Goal: Communication & Community: Answer question/provide support

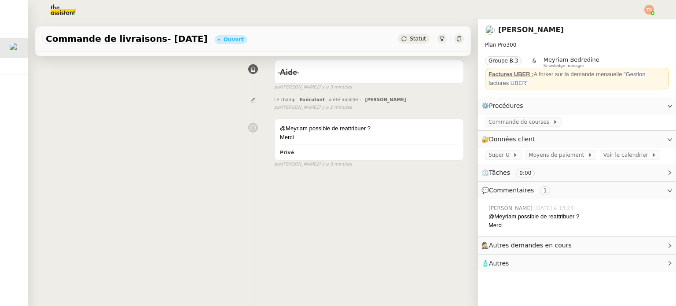
scroll to position [118, 0]
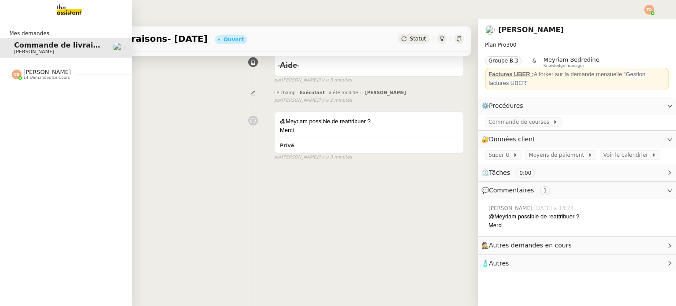
click at [33, 77] on span "14 demandes en cours" at bounding box center [46, 77] width 47 height 5
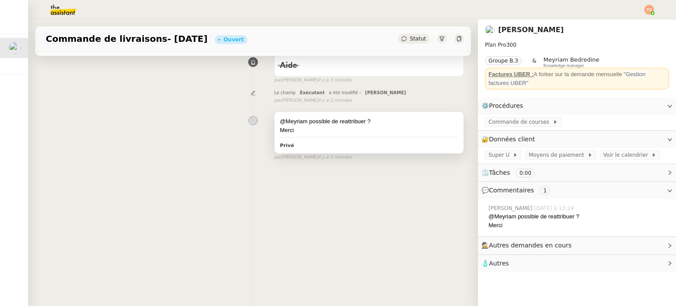
scroll to position [0, 0]
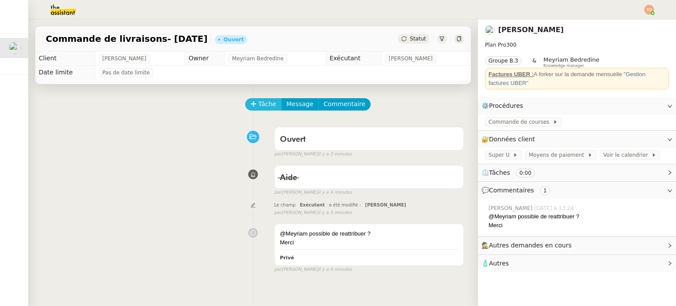
click at [252, 103] on button "Tâche" at bounding box center [263, 104] width 37 height 12
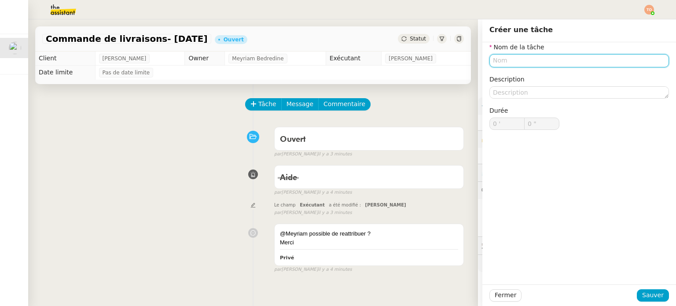
click at [528, 56] on input "text" at bounding box center [579, 60] width 180 height 13
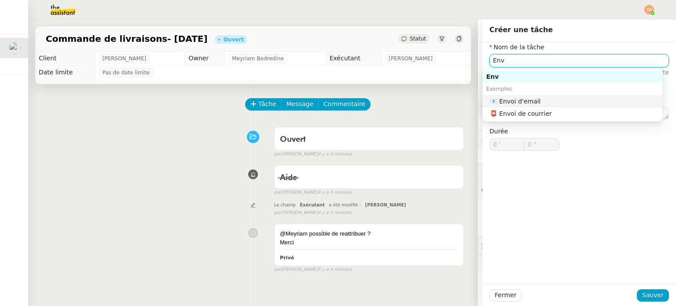
click at [542, 97] on div "📧 Envoi d'email" at bounding box center [574, 101] width 169 height 8
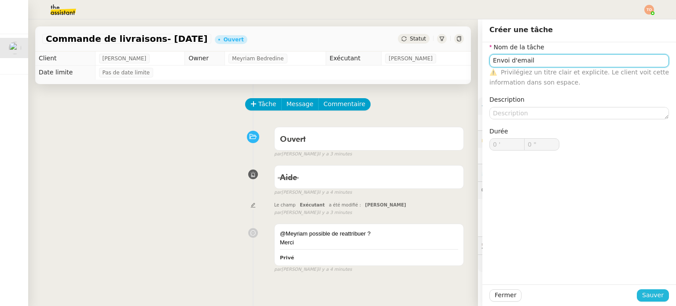
type input "Envoi d'email"
click at [651, 294] on span "Sauver" at bounding box center [653, 295] width 22 height 10
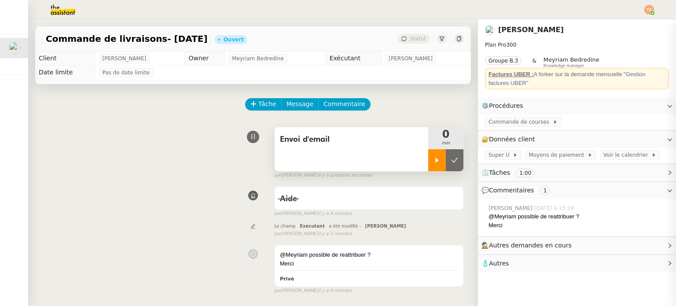
click at [428, 153] on div at bounding box center [437, 160] width 18 height 22
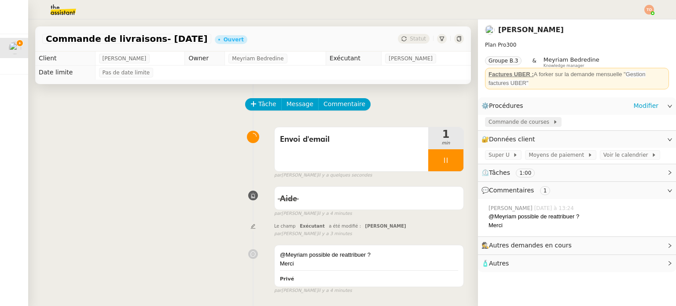
click at [518, 125] on span "Commande de courses" at bounding box center [521, 122] width 64 height 9
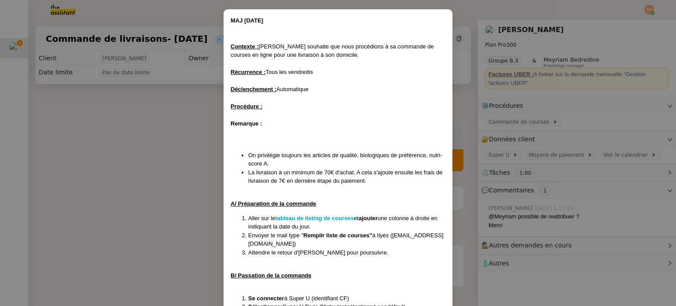
scroll to position [88, 0]
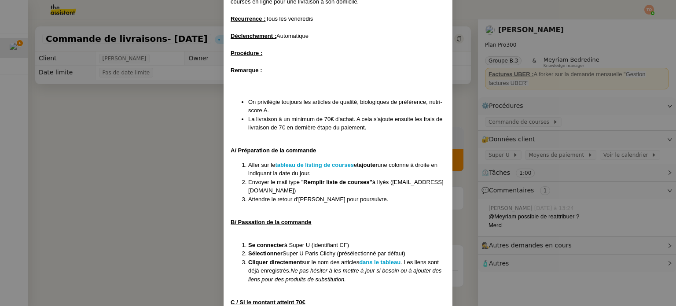
click at [191, 167] on nz-modal-container "MAJ [DATE] Contexte : [PERSON_NAME] souhaite que nous procédions à sa commande …" at bounding box center [338, 153] width 676 height 306
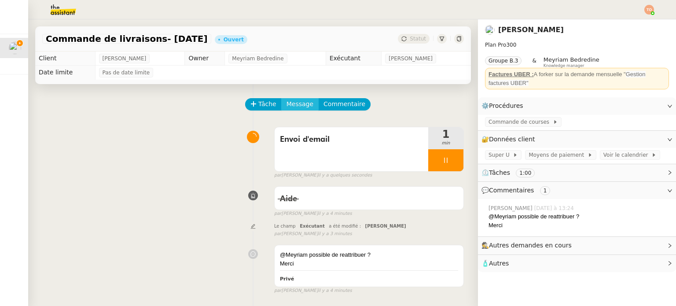
click at [293, 103] on span "Message" at bounding box center [300, 104] width 27 height 10
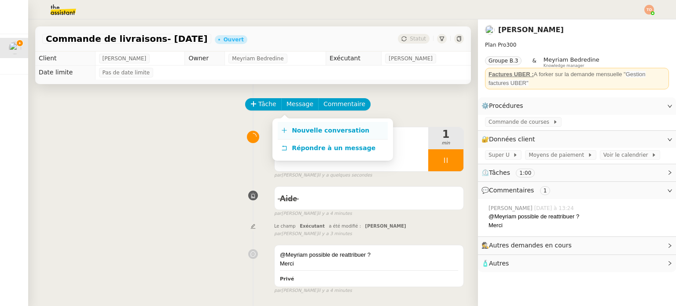
click at [305, 126] on link "Nouvelle conversation" at bounding box center [333, 131] width 110 height 18
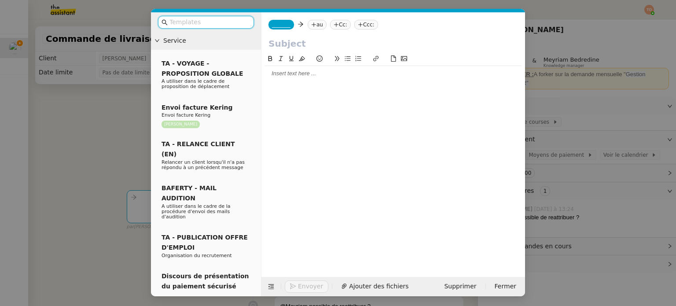
click at [210, 23] on input "text" at bounding box center [208, 22] width 79 height 10
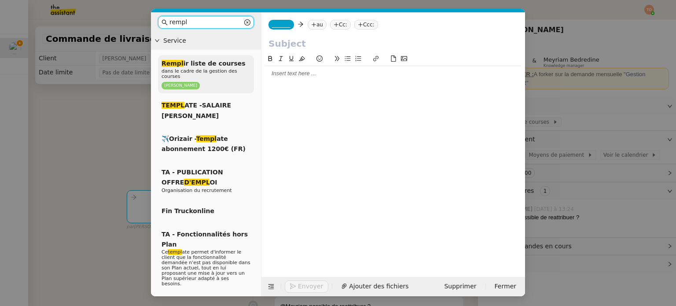
type input "rempl"
click at [227, 74] on span "dans le cadre de la gestion des courses" at bounding box center [200, 73] width 76 height 11
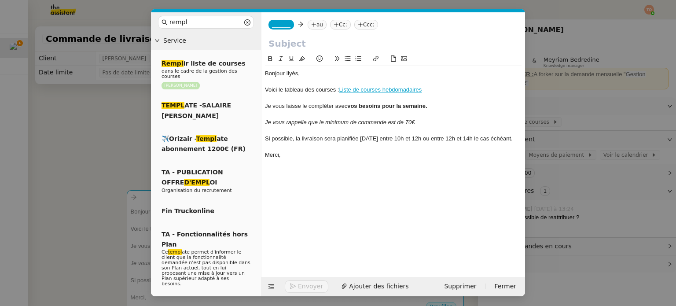
click at [313, 40] on input "text" at bounding box center [393, 43] width 250 height 13
type input "Commande de courses"
click at [279, 26] on span "_______" at bounding box center [281, 25] width 18 height 6
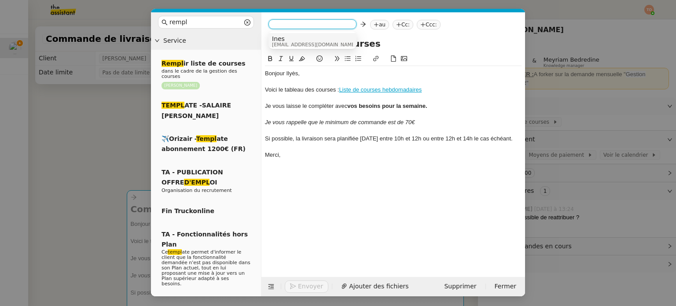
click at [303, 42] on span "[EMAIL_ADDRESS][DOMAIN_NAME]" at bounding box center [314, 44] width 85 height 5
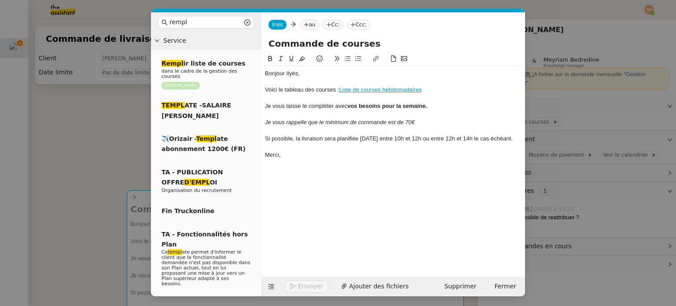
click at [310, 29] on div "[PERSON_NAME] au Cc: Ccc:" at bounding box center [393, 24] width 264 height 25
click at [310, 28] on nz-tag "au" at bounding box center [309, 25] width 19 height 10
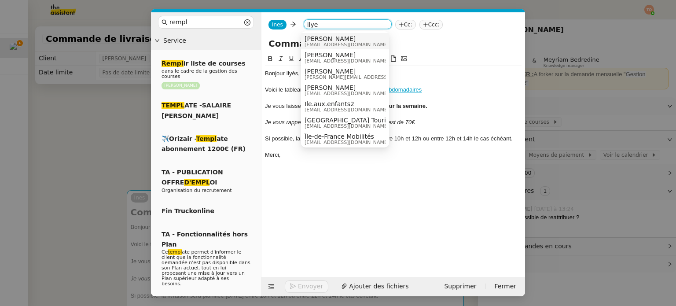
type input "ilye"
click at [335, 38] on span "[PERSON_NAME]" at bounding box center [347, 38] width 85 height 7
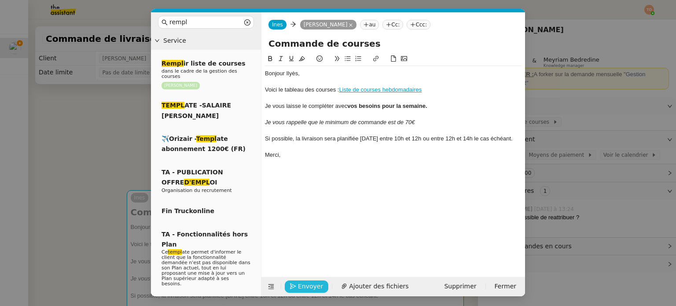
click at [312, 289] on span "Envoyer" at bounding box center [310, 286] width 25 height 10
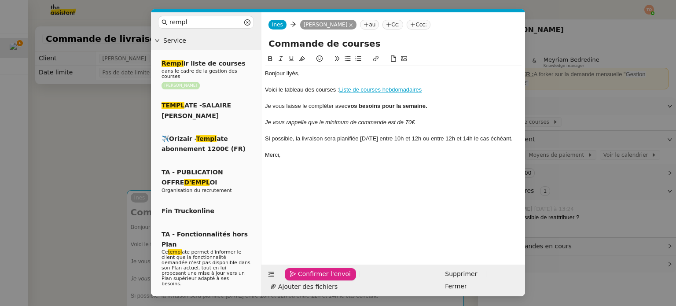
click at [312, 279] on span "Confirmer l'envoi" at bounding box center [324, 274] width 53 height 10
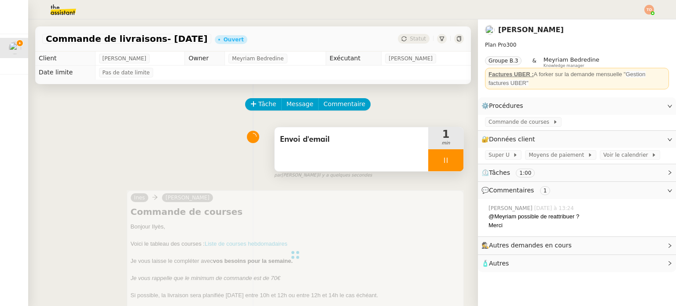
click at [444, 160] on div at bounding box center [445, 160] width 35 height 22
click at [451, 160] on icon at bounding box center [454, 160] width 7 height 7
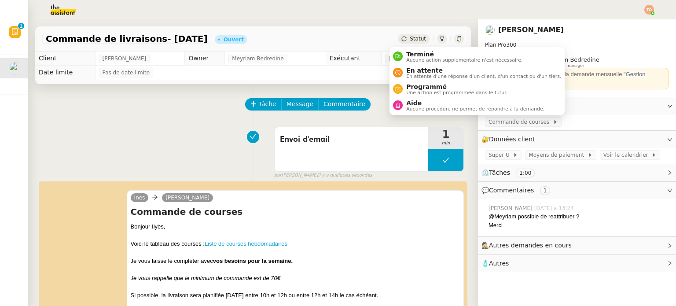
click at [410, 36] on span "Statut" at bounding box center [418, 39] width 16 height 6
click at [416, 67] on span "En attente" at bounding box center [483, 70] width 155 height 7
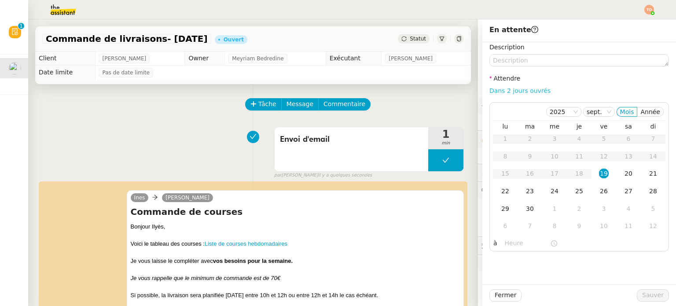
click at [495, 94] on link "Dans 2 jours ouvrés" at bounding box center [519, 90] width 61 height 7
type input "07:00"
click at [638, 299] on button "Sauver" at bounding box center [653, 295] width 32 height 12
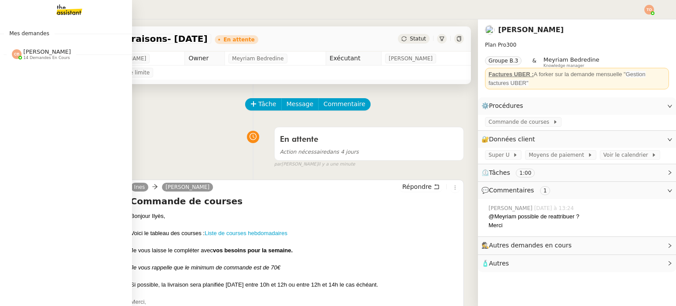
click at [12, 52] on img at bounding box center [17, 54] width 10 height 10
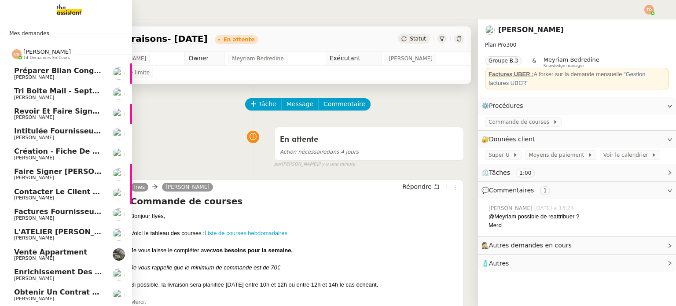
click at [62, 96] on span "[PERSON_NAME]" at bounding box center [58, 97] width 89 height 5
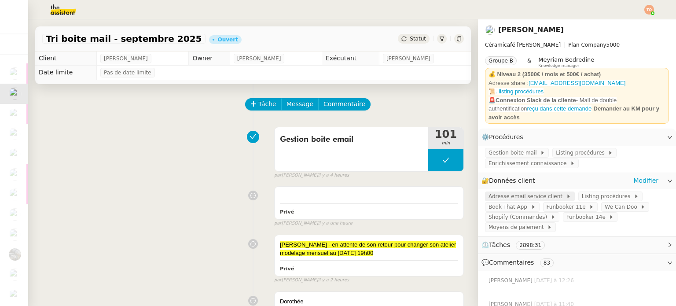
click at [520, 192] on span "Adresse email service client" at bounding box center [527, 196] width 77 height 9
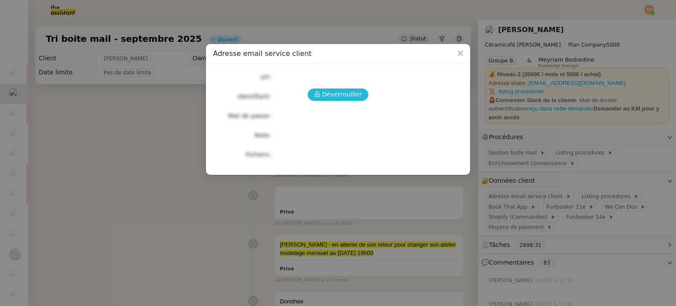
click at [324, 99] on span "Déverrouiller" at bounding box center [342, 94] width 40 height 10
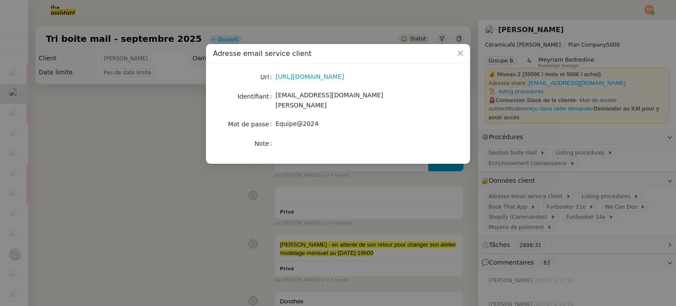
click at [338, 81] on div "[URL][DOMAIN_NAME]" at bounding box center [349, 77] width 146 height 10
click at [339, 80] on link "[URL][DOMAIN_NAME]" at bounding box center [310, 76] width 69 height 7
click at [343, 78] on link "[URL][DOMAIN_NAME]" at bounding box center [310, 76] width 69 height 7
click at [342, 92] on div "[EMAIL_ADDRESS][DOMAIN_NAME][PERSON_NAME]" at bounding box center [349, 100] width 146 height 21
click at [342, 96] on span "[EMAIL_ADDRESS][DOMAIN_NAME][PERSON_NAME]" at bounding box center [330, 100] width 108 height 17
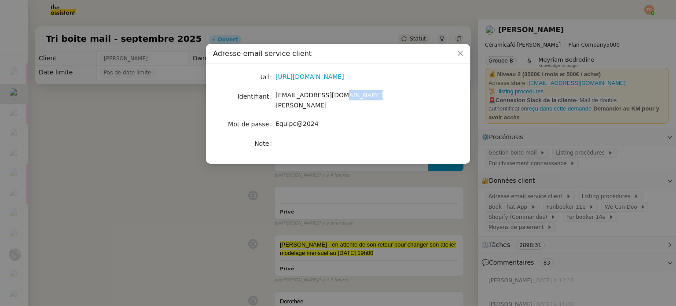
click at [342, 96] on span "[EMAIL_ADDRESS][DOMAIN_NAME][PERSON_NAME]" at bounding box center [330, 100] width 108 height 17
copy span "[EMAIL_ADDRESS][DOMAIN_NAME][PERSON_NAME]"
click at [312, 120] on span "Equipe@2024" at bounding box center [297, 123] width 43 height 7
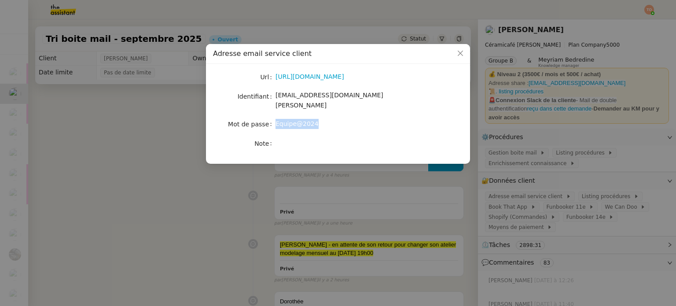
click at [312, 120] on span "Equipe@2024" at bounding box center [297, 123] width 43 height 7
copy span "Equipe@2024"
click at [152, 152] on nz-modal-container "Adresse email service client Url [URL][DOMAIN_NAME] Identifiant [EMAIL_ADDRESS]…" at bounding box center [338, 153] width 676 height 306
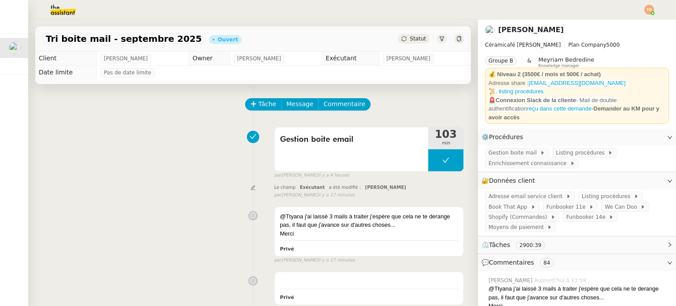
click at [401, 40] on div "Statut" at bounding box center [414, 39] width 32 height 10
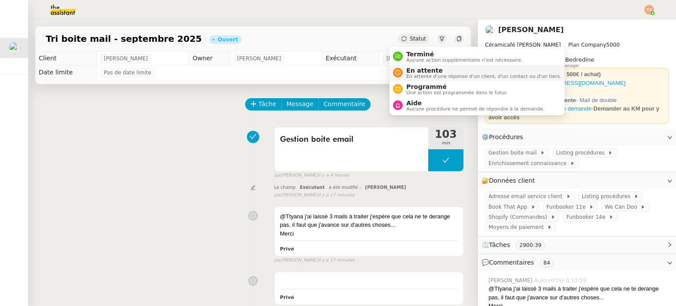
click at [411, 75] on span "En attente d'une réponse d'un client, d'un contact ou d'un tiers." at bounding box center [483, 76] width 155 height 5
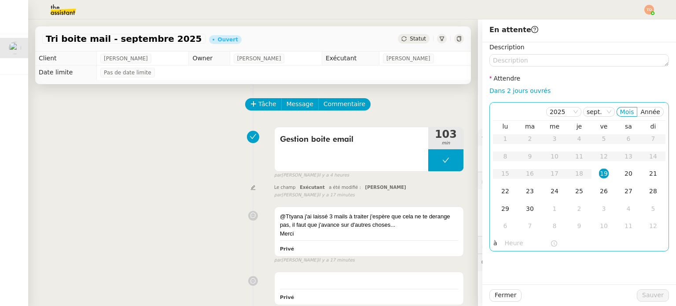
click at [599, 170] on div "19" at bounding box center [604, 174] width 10 height 10
click at [513, 247] on input "text" at bounding box center [527, 243] width 45 height 10
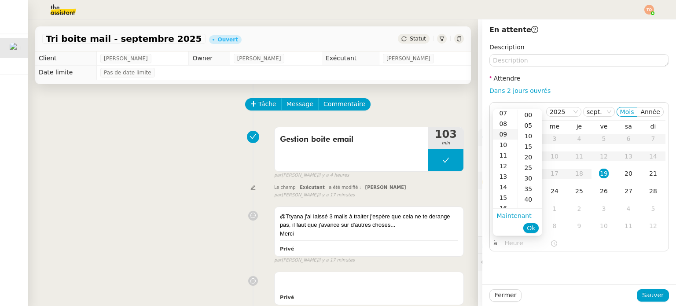
scroll to position [88, 0]
click at [502, 196] on div "16" at bounding box center [505, 196] width 25 height 11
click at [528, 110] on div "00" at bounding box center [530, 115] width 24 height 11
type input "16:00"
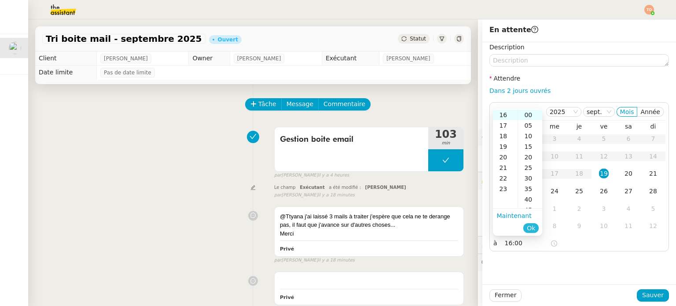
click at [526, 224] on button "Ok" at bounding box center [530, 228] width 15 height 10
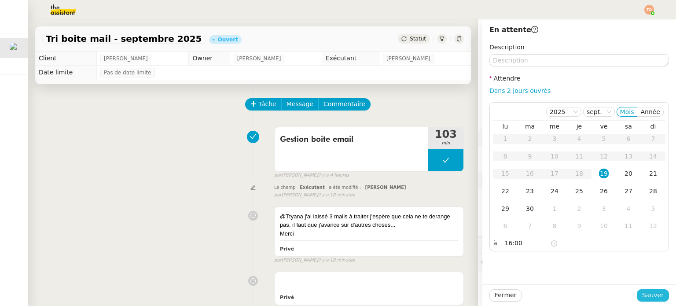
click at [646, 288] on div "Fermer Sauver" at bounding box center [579, 295] width 194 height 22
click at [647, 293] on span "Sauver" at bounding box center [653, 295] width 22 height 10
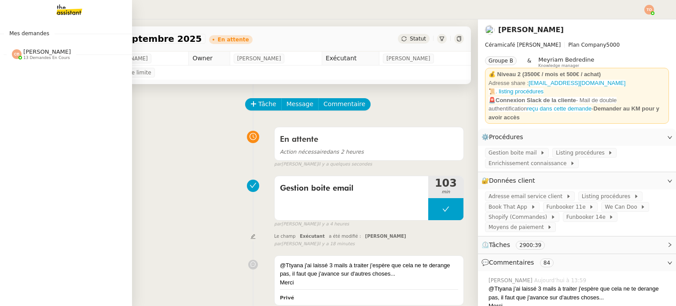
click at [36, 61] on div "[PERSON_NAME] 13 demandes en cours" at bounding box center [66, 51] width 132 height 26
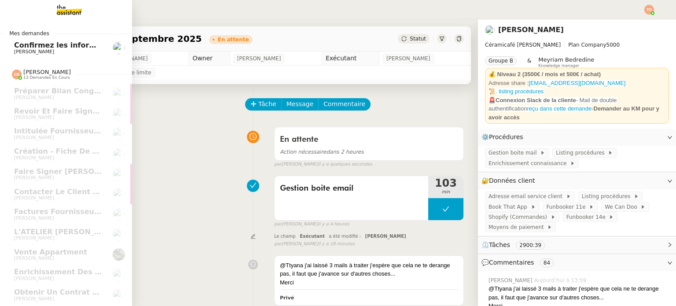
click at [54, 52] on span "[PERSON_NAME]" at bounding box center [58, 51] width 89 height 5
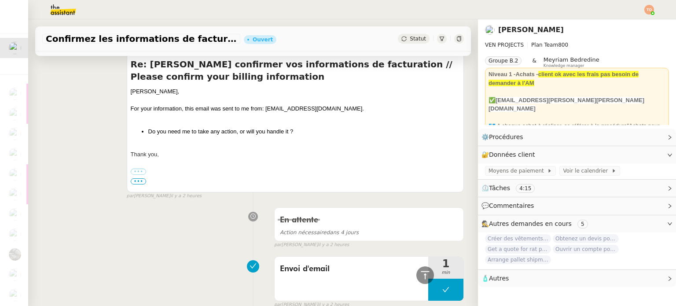
scroll to position [176, 0]
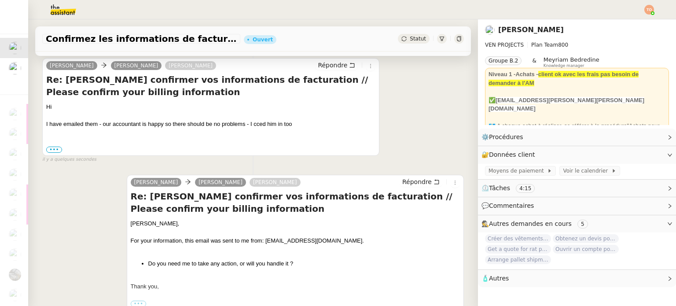
click at [106, 81] on h4 "Re: [PERSON_NAME] confirmer vos informations de facturation // Please confirm y…" at bounding box center [210, 86] width 329 height 25
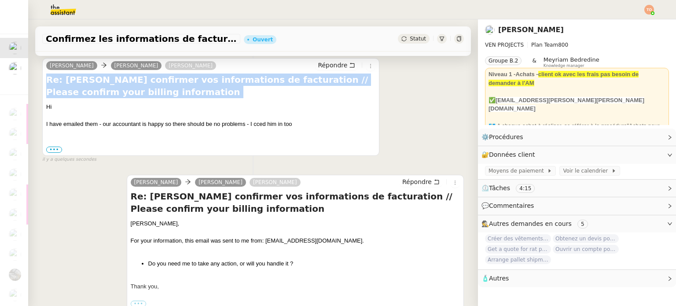
click at [106, 81] on h4 "Re: [PERSON_NAME] confirmer vos informations de facturation // Please confirm y…" at bounding box center [210, 86] width 329 height 25
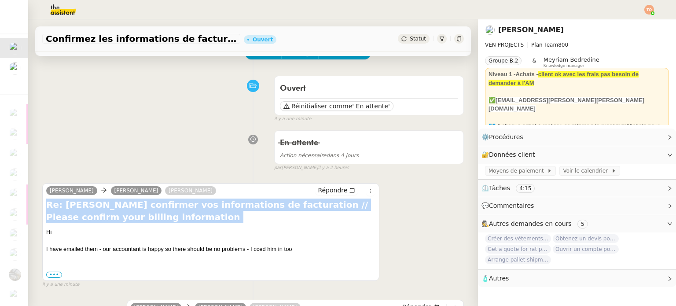
scroll to position [44, 0]
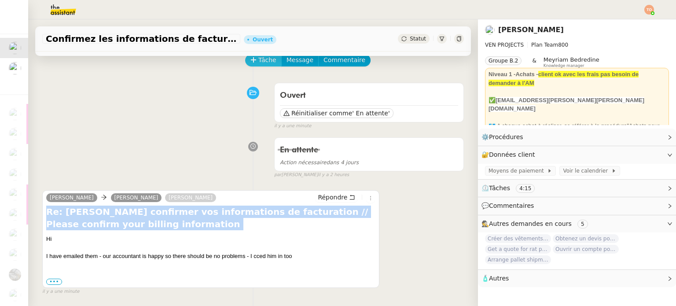
click at [259, 66] on button "Tâche" at bounding box center [263, 60] width 37 height 12
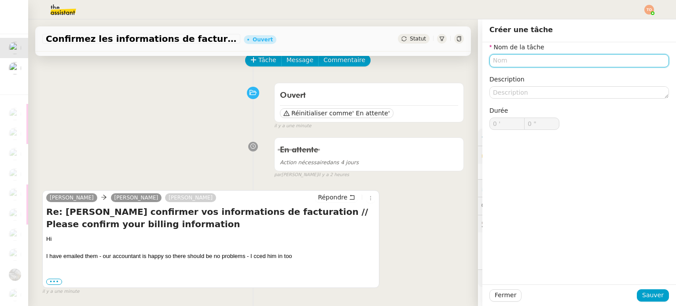
click at [517, 64] on input "text" at bounding box center [579, 60] width 180 height 13
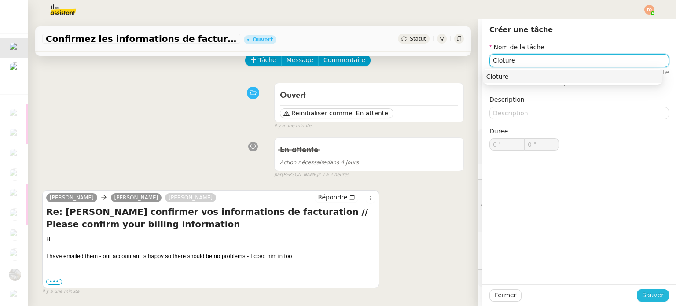
type input "Cloture"
click at [650, 295] on span "Sauver" at bounding box center [653, 295] width 22 height 10
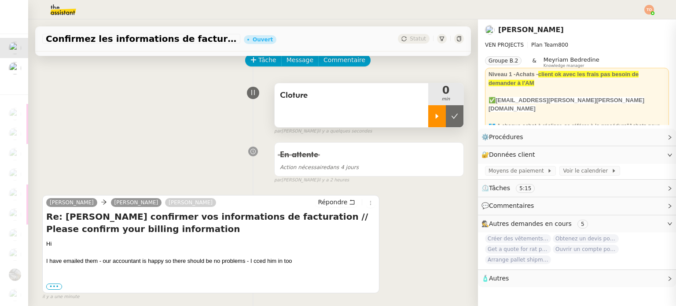
click at [434, 114] on icon at bounding box center [437, 116] width 7 height 7
click at [349, 203] on icon at bounding box center [352, 202] width 6 height 6
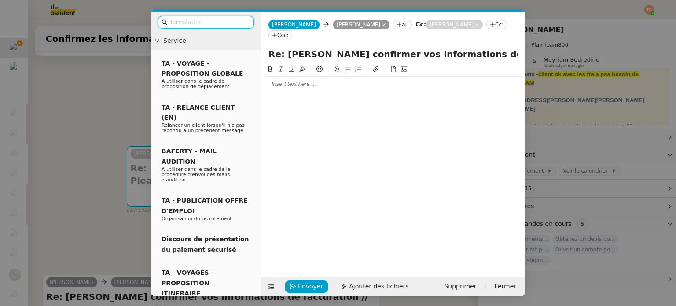
click at [361, 80] on div at bounding box center [393, 84] width 257 height 8
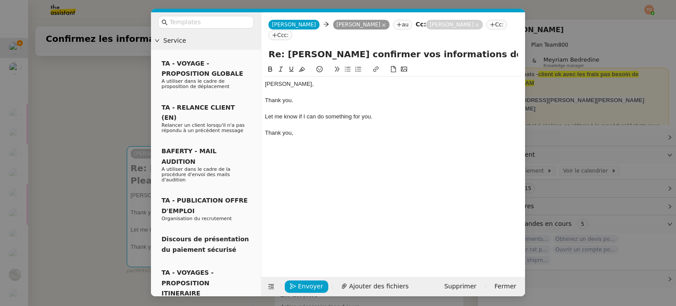
click at [284, 96] on div "Thank you." at bounding box center [393, 100] width 257 height 8
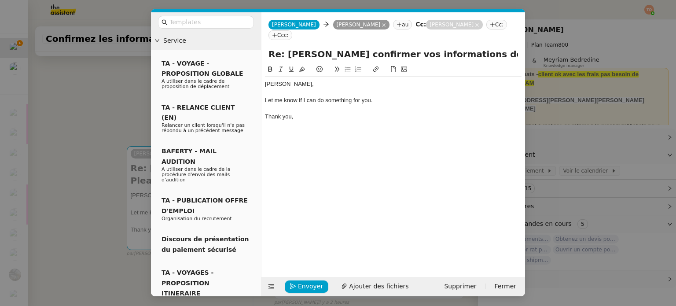
click at [380, 96] on div "Let me know if I can do something for you." at bounding box center [393, 100] width 257 height 8
click at [214, 26] on input "text" at bounding box center [208, 22] width 79 height 10
click at [324, 96] on div "Let me know if I can do something for you." at bounding box center [393, 100] width 257 height 8
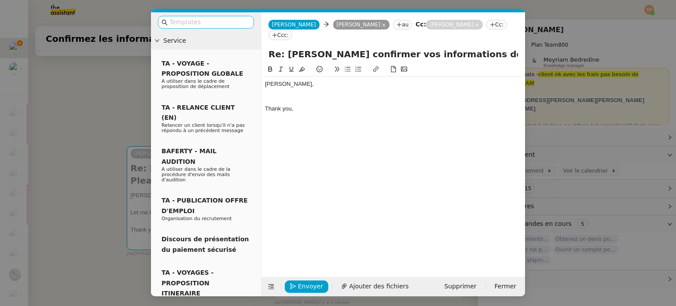
click at [222, 22] on input "text" at bounding box center [208, 22] width 79 height 10
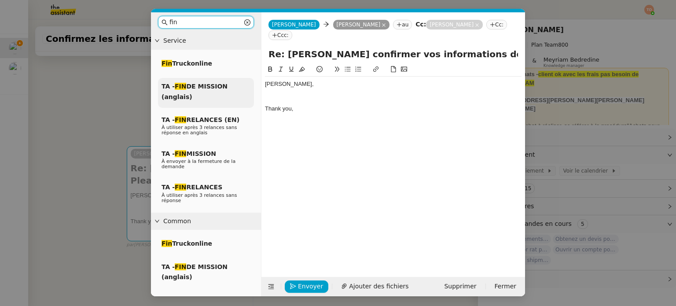
type input "fin"
click at [210, 88] on span "TA - FIN DE MISSION (anglais)" at bounding box center [195, 91] width 66 height 17
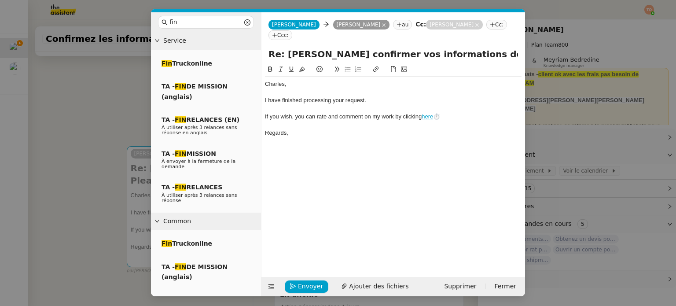
click at [290, 80] on div "﻿[PERSON_NAME]﻿," at bounding box center [393, 84] width 257 height 8
click at [320, 121] on div at bounding box center [393, 125] width 257 height 8
click at [329, 129] on div "If you wish, you can rate and comment on my work by clicking here ⏱️" at bounding box center [393, 133] width 257 height 8
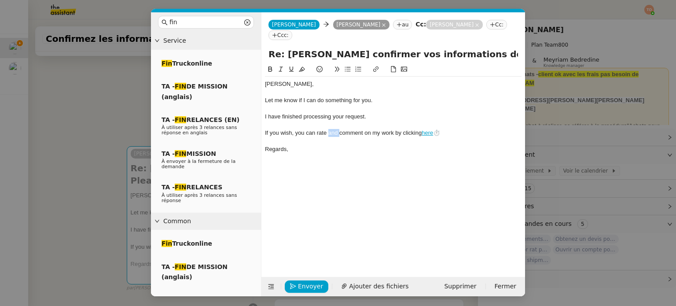
click at [329, 129] on div "If you wish, you can rate and comment on my work by clicking here ⏱️" at bounding box center [393, 133] width 257 height 8
click at [331, 129] on div "If you wish, you can rate and comment on my work by clicking here ⏱️" at bounding box center [393, 133] width 257 height 8
click at [338, 121] on div at bounding box center [393, 125] width 257 height 8
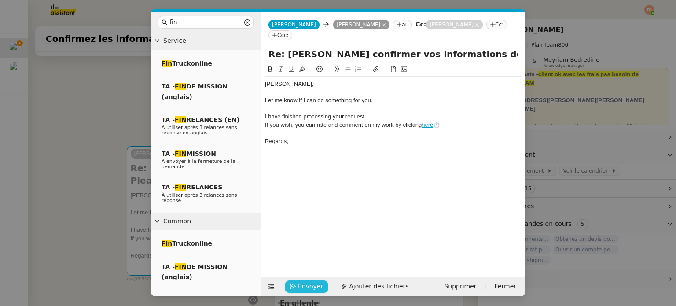
click at [311, 283] on span "Envoyer" at bounding box center [310, 286] width 25 height 10
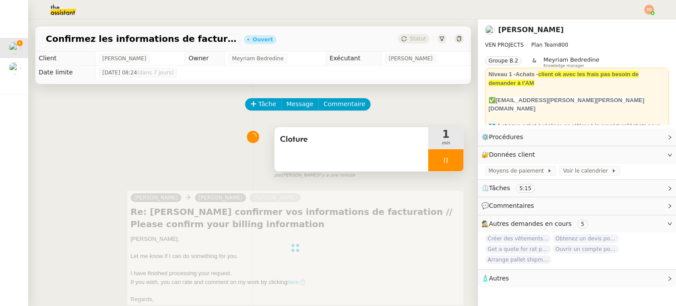
click at [442, 158] on icon at bounding box center [445, 160] width 7 height 7
click at [451, 159] on icon at bounding box center [454, 160] width 7 height 7
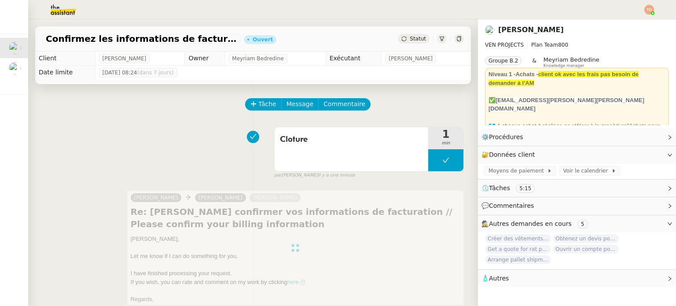
click at [410, 40] on span "Statut" at bounding box center [418, 39] width 16 height 6
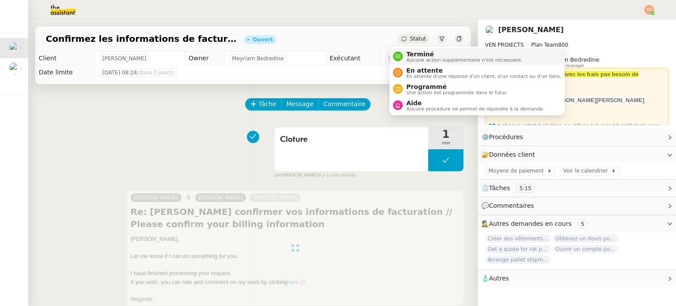
click at [414, 51] on span "Terminé" at bounding box center [464, 54] width 116 height 7
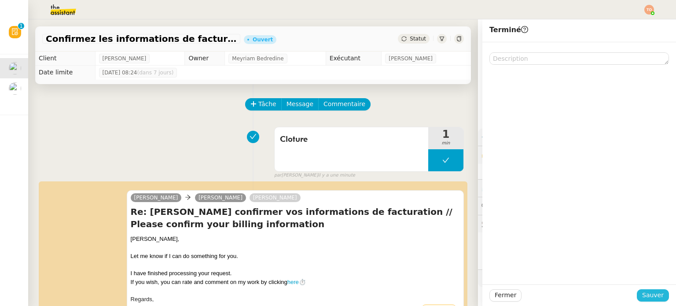
click at [647, 295] on span "Sauver" at bounding box center [653, 295] width 22 height 10
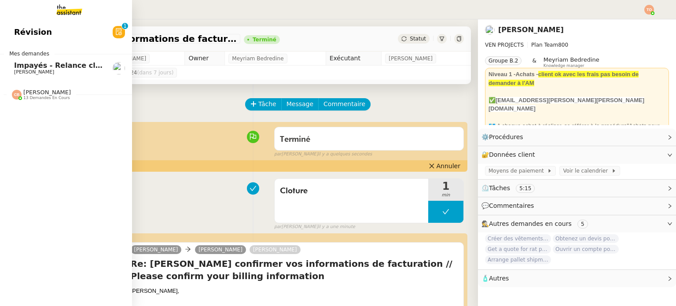
click at [22, 71] on span "[PERSON_NAME]" at bounding box center [34, 72] width 40 height 6
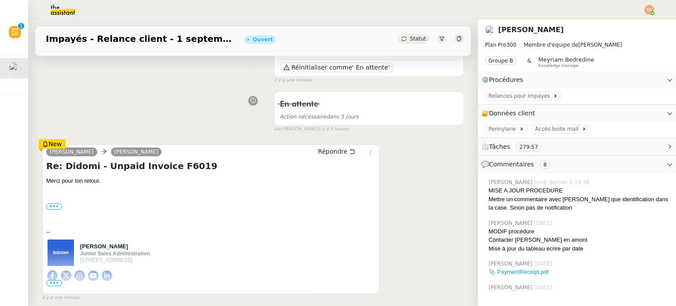
scroll to position [44, 0]
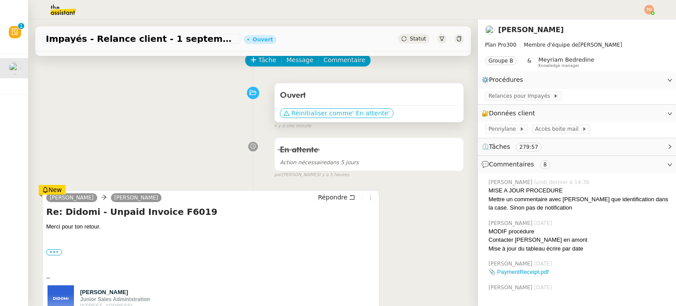
click at [368, 118] on span "' En attente'" at bounding box center [370, 113] width 37 height 9
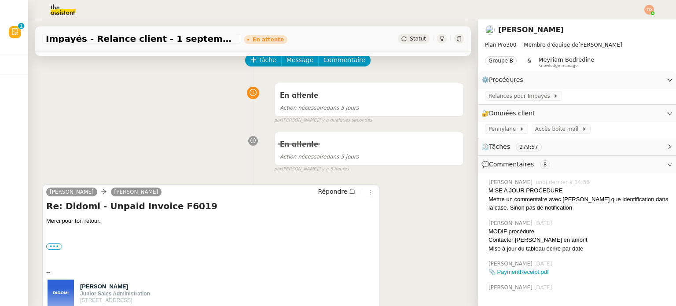
click at [62, 17] on img at bounding box center [56, 9] width 68 height 19
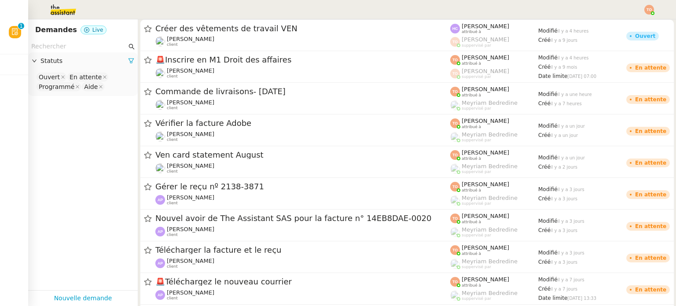
click at [78, 46] on input "text" at bounding box center [79, 46] width 96 height 10
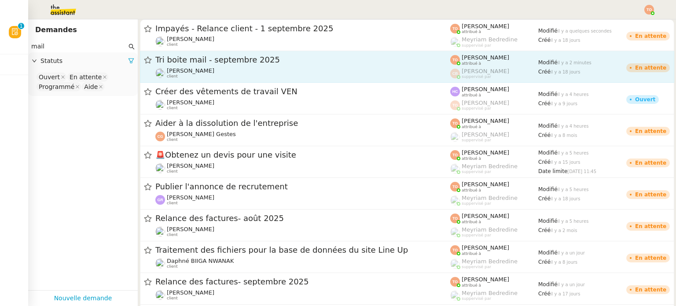
type input "mail"
click at [201, 67] on span "[PERSON_NAME]" at bounding box center [191, 70] width 48 height 7
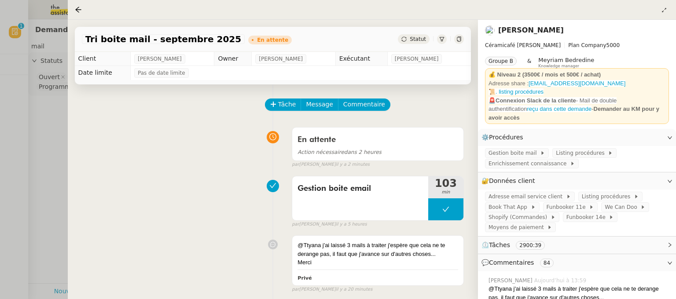
click at [419, 40] on span "Statut" at bounding box center [418, 39] width 16 height 6
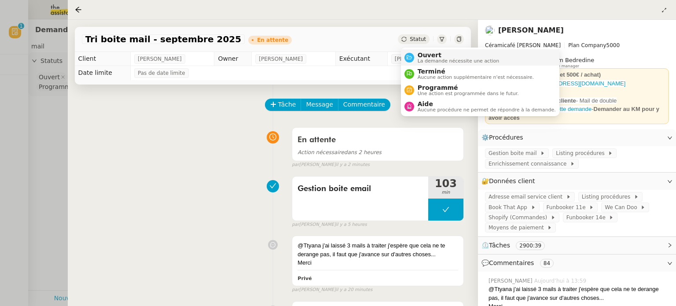
click at [419, 49] on li "Ouvert La demande nécessite une action" at bounding box center [480, 57] width 158 height 16
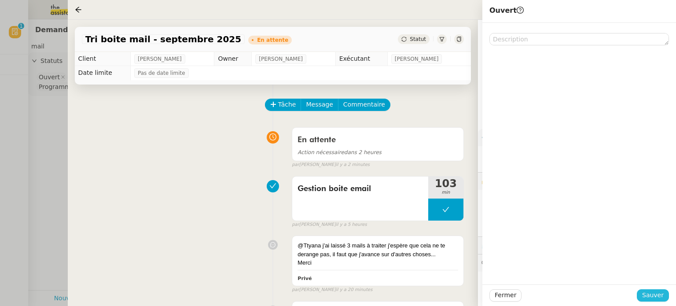
click at [647, 297] on span "Sauver" at bounding box center [653, 295] width 22 height 10
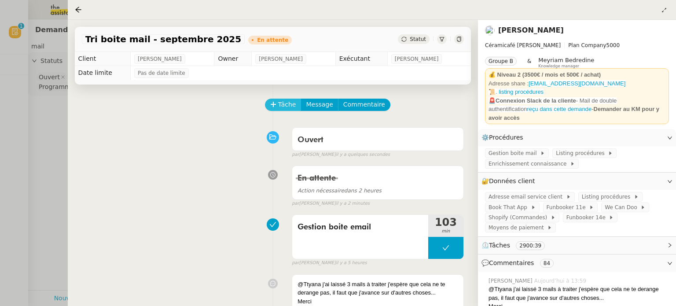
click at [282, 108] on span "Tâche" at bounding box center [287, 104] width 18 height 10
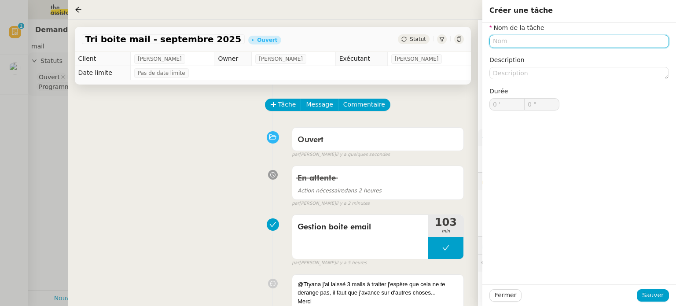
click at [525, 40] on input "text" at bounding box center [579, 41] width 180 height 13
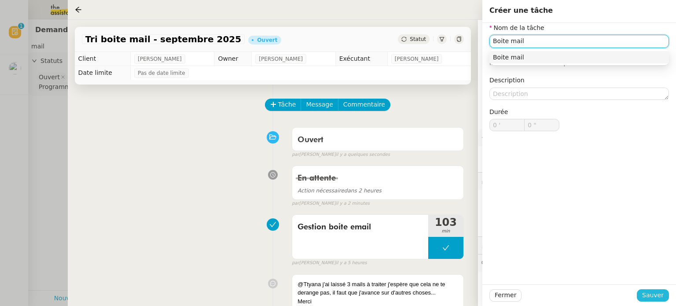
type input "Boite mail"
click at [657, 296] on span "Sauver" at bounding box center [653, 295] width 22 height 10
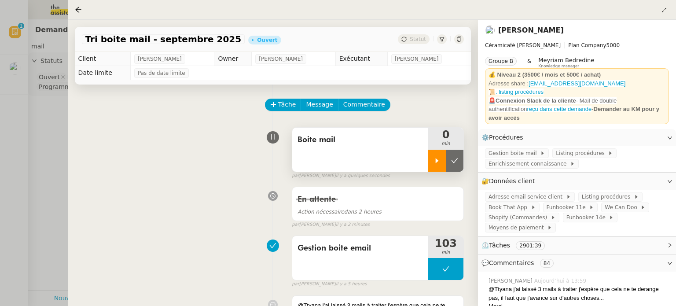
click at [435, 158] on icon at bounding box center [437, 160] width 7 height 7
click at [580, 213] on span "Funbooker 14e" at bounding box center [587, 217] width 43 height 9
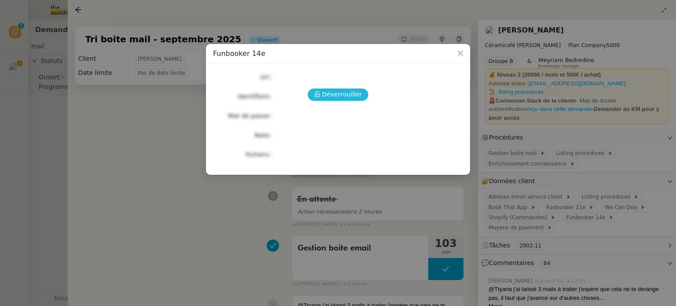
click at [356, 97] on span "Déverrouiller" at bounding box center [342, 94] width 40 height 10
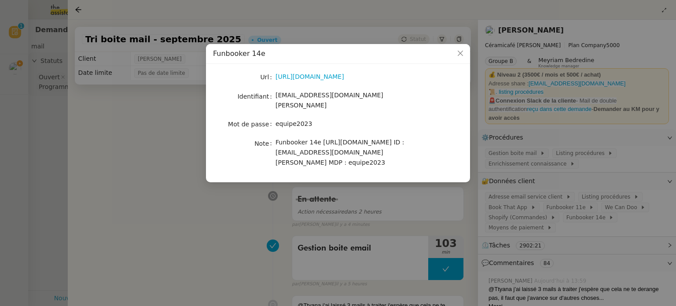
click at [339, 93] on span "[EMAIL_ADDRESS][DOMAIN_NAME][PERSON_NAME]" at bounding box center [330, 100] width 108 height 17
copy span "[EMAIL_ADDRESS][DOMAIN_NAME][PERSON_NAME]"
click at [296, 120] on span "equipe2023" at bounding box center [294, 123] width 37 height 7
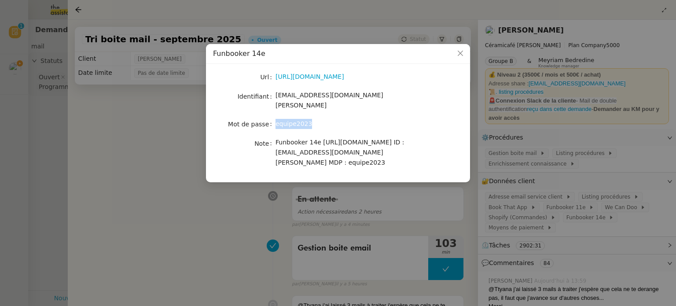
click at [296, 120] on span "equipe2023" at bounding box center [294, 123] width 37 height 7
copy span "equipe2023"
click at [409, 204] on nz-modal-container "Funbooker 14e Url [URL][DOMAIN_NAME] Identifiant [EMAIL_ADDRESS][DOMAIN_NAME][P…" at bounding box center [338, 153] width 676 height 306
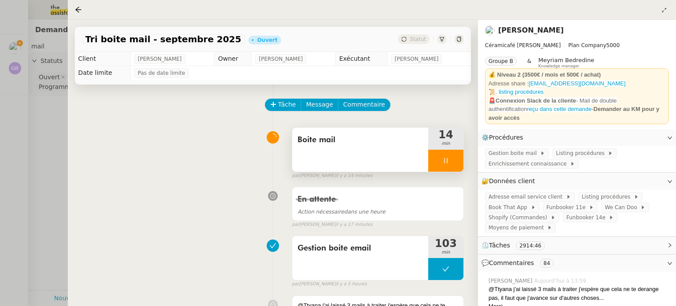
click at [435, 153] on div at bounding box center [445, 161] width 35 height 22
click at [460, 163] on icon at bounding box center [463, 160] width 7 height 7
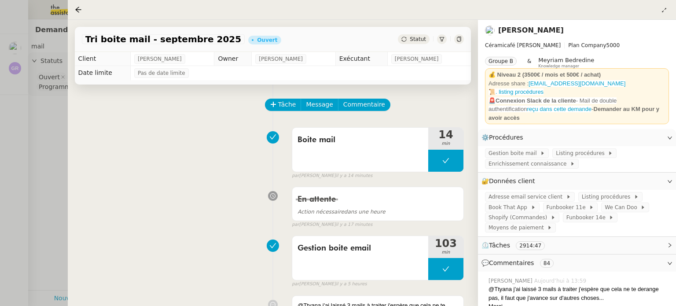
click at [0, 69] on div at bounding box center [338, 153] width 676 height 306
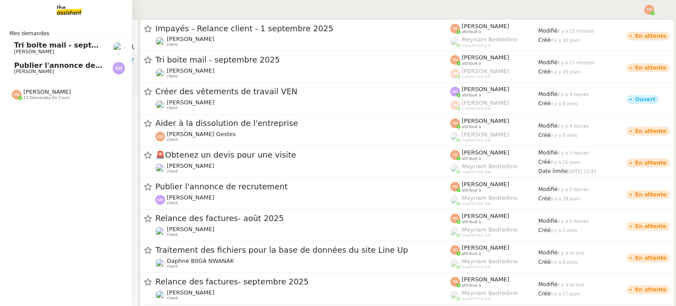
click at [14, 69] on span "[PERSON_NAME]" at bounding box center [34, 72] width 40 height 6
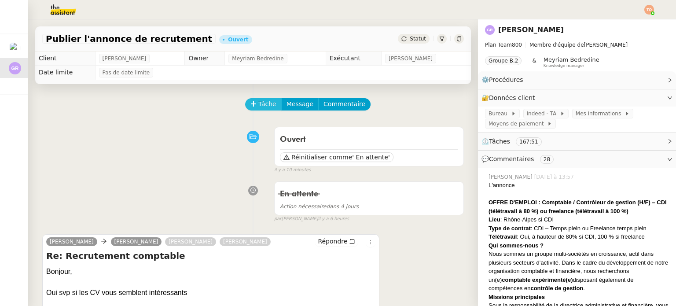
click at [264, 107] on span "Tâche" at bounding box center [267, 104] width 18 height 10
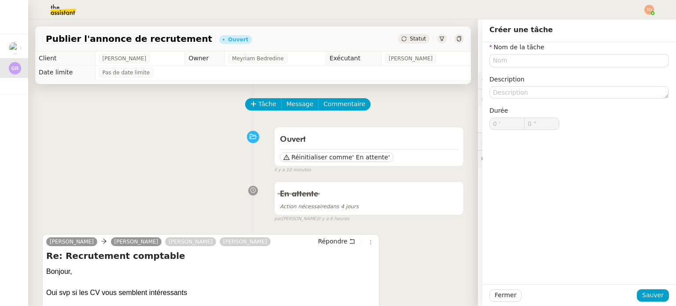
click at [417, 114] on div "Tâche Message Commentaire" at bounding box center [355, 108] width 218 height 21
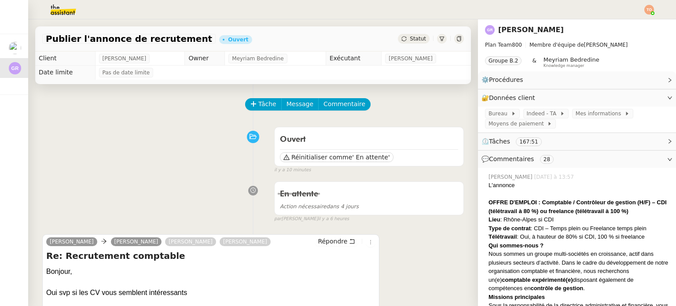
click at [540, 142] on span "⏲️ Tâches 167:51" at bounding box center [570, 141] width 177 height 10
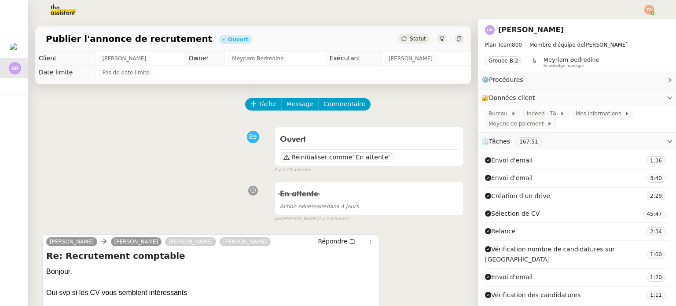
click at [540, 142] on span "⏲️ Tâches 167:51" at bounding box center [570, 141] width 177 height 10
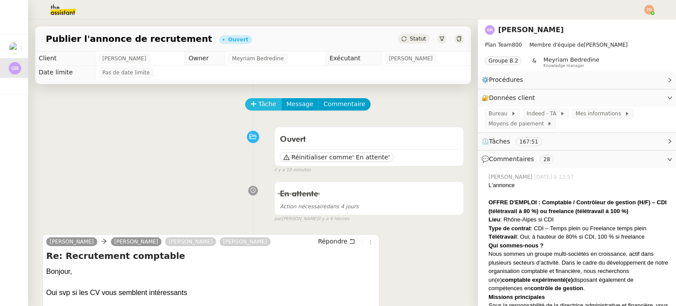
click at [253, 105] on icon at bounding box center [253, 103] width 0 height 5
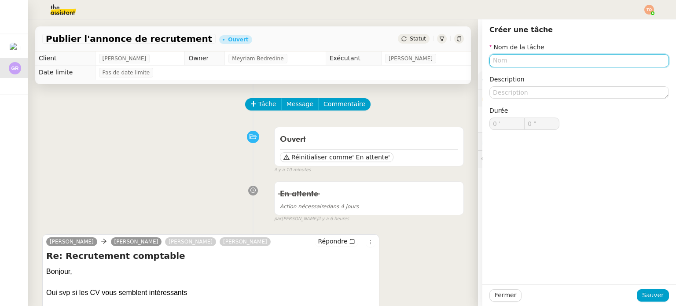
click at [560, 58] on input "text" at bounding box center [579, 60] width 180 height 13
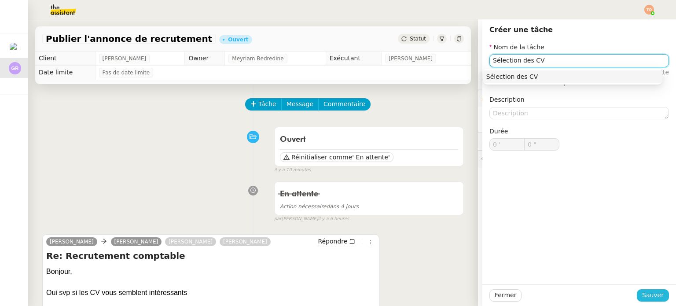
type input "Sélection des CV"
drag, startPoint x: 648, startPoint y: 295, endPoint x: 417, endPoint y: 172, distance: 261.5
click at [648, 295] on span "Sauver" at bounding box center [653, 295] width 22 height 10
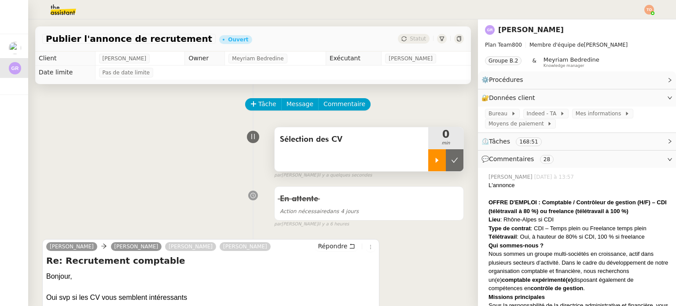
click at [428, 157] on div at bounding box center [437, 160] width 18 height 22
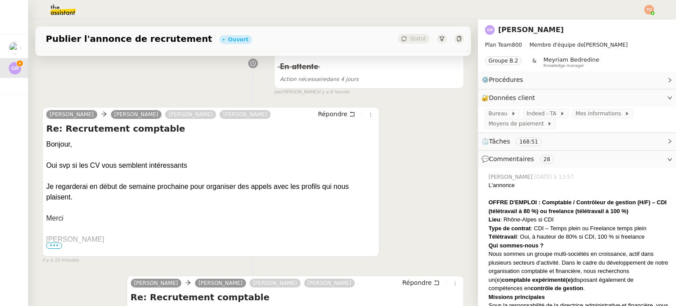
scroll to position [264, 0]
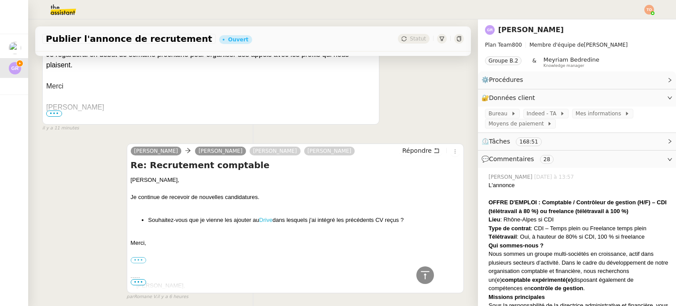
click at [268, 223] on link "Drive" at bounding box center [265, 220] width 13 height 7
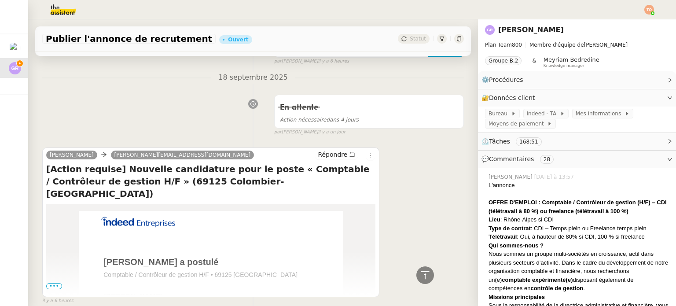
scroll to position [572, 0]
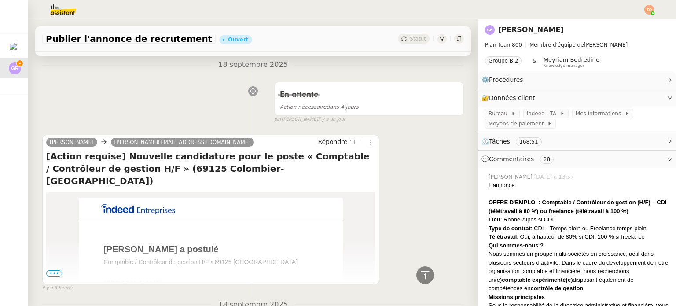
click at [55, 272] on span "•••" at bounding box center [54, 273] width 16 height 6
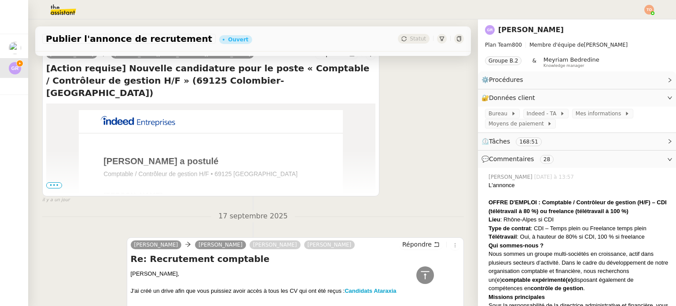
scroll to position [1893, 0]
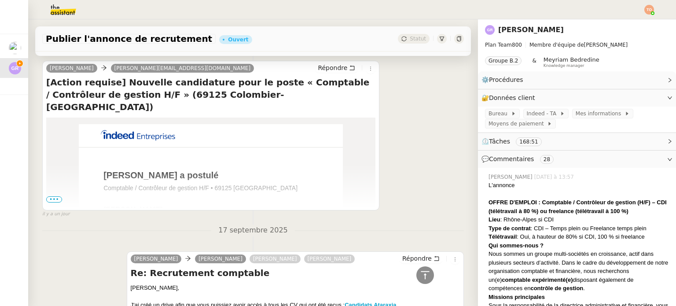
click at [121, 206] on link "[PERSON_NAME]" at bounding box center [132, 209] width 59 height 7
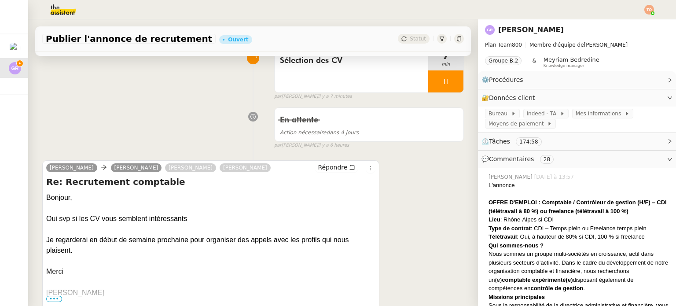
scroll to position [0, 0]
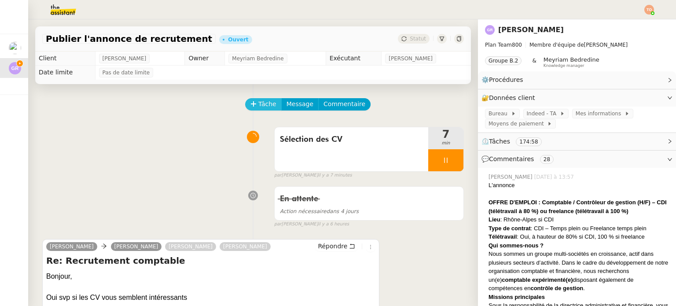
click at [269, 105] on button "Tâche" at bounding box center [263, 104] width 37 height 12
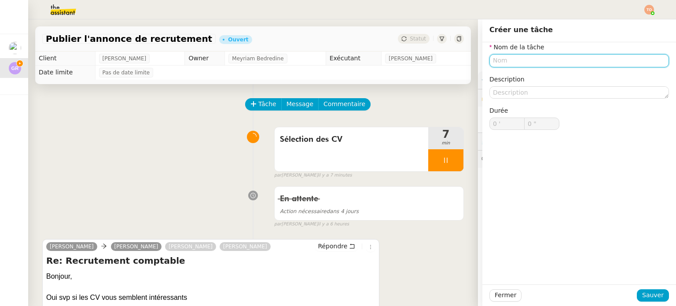
click at [540, 56] on input "text" at bounding box center [579, 60] width 180 height 13
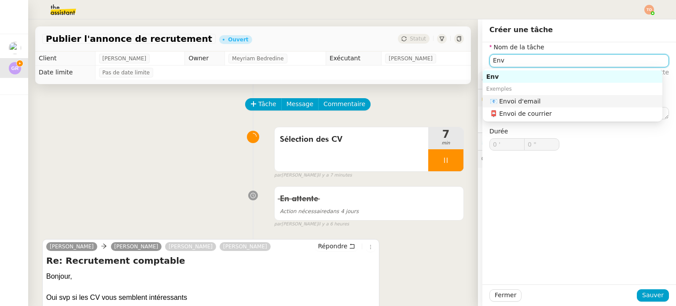
click at [535, 106] on nz-auto-option "📧 Envoi d'email" at bounding box center [573, 101] width 180 height 12
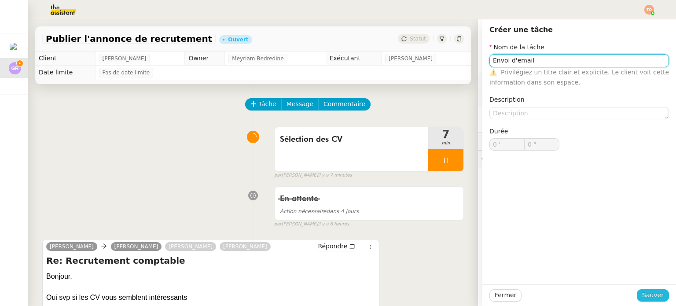
type input "Envoi d'email"
click at [655, 295] on span "Sauver" at bounding box center [653, 295] width 22 height 10
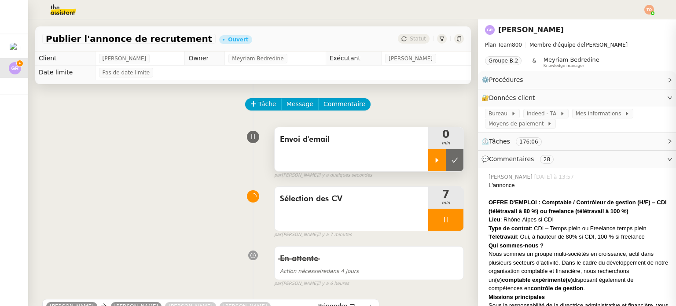
click at [428, 162] on div at bounding box center [437, 160] width 18 height 22
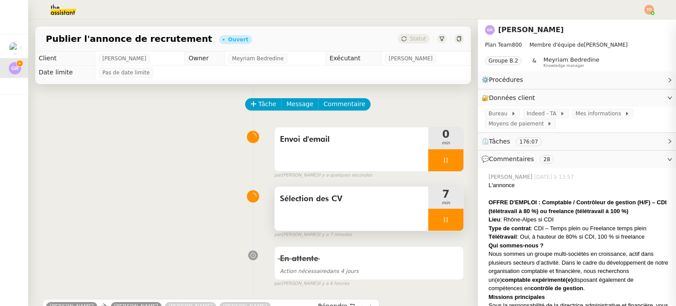
click at [442, 219] on icon at bounding box center [445, 219] width 7 height 7
click at [452, 220] on icon at bounding box center [455, 219] width 7 height 5
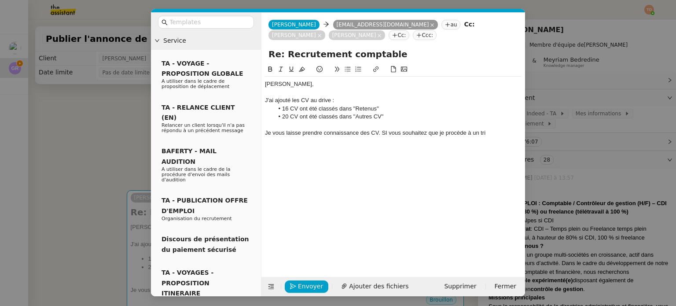
scroll to position [132, 0]
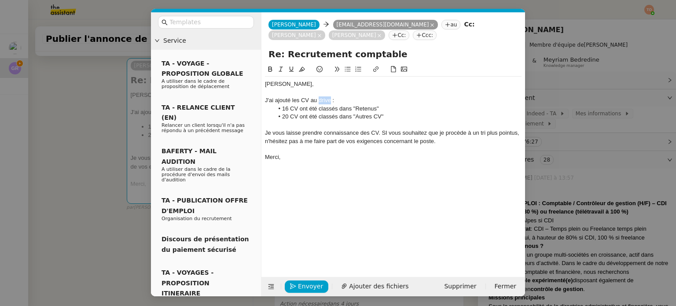
drag, startPoint x: 319, startPoint y: 99, endPoint x: 329, endPoint y: 100, distance: 10.1
click at [329, 100] on div "J'ai ajouté les CV au drive :" at bounding box center [393, 100] width 257 height 8
click at [378, 71] on icon at bounding box center [376, 69] width 6 height 6
paste input "https://drive.google.com/drive/folders/1irO5A-eRhX3iWmtHmkDbFj-rh4qfIYFI"
type input "https://drive.google.com/drive/folders/1irO5A-eRhX3iWmtHmkDbFj-rh4qfIYFI"
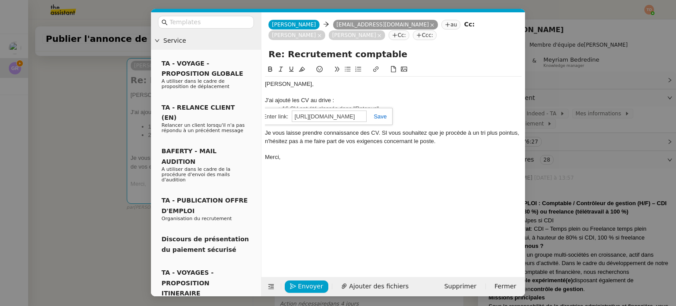
scroll to position [0, 125]
click at [382, 115] on link at bounding box center [377, 116] width 20 height 7
click at [271, 69] on icon at bounding box center [270, 68] width 4 height 5
click at [301, 283] on span "Envoyer" at bounding box center [310, 286] width 25 height 10
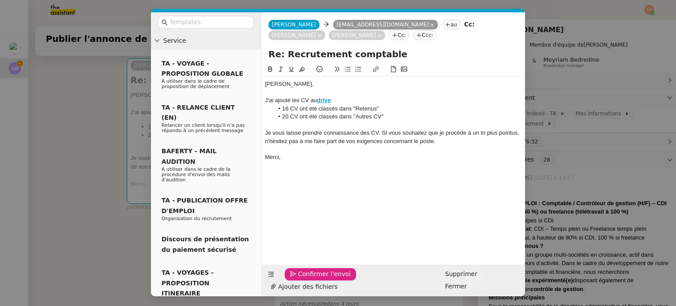
click at [301, 279] on span "Confirmer l'envoi" at bounding box center [324, 274] width 53 height 10
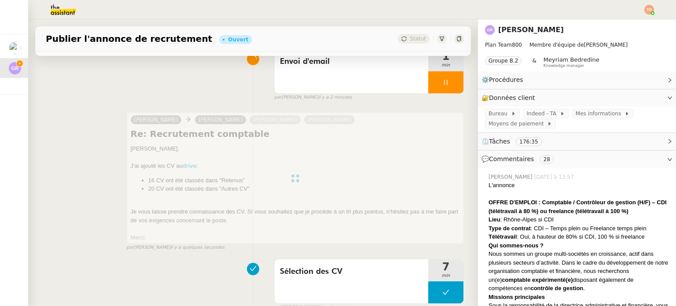
scroll to position [88, 0]
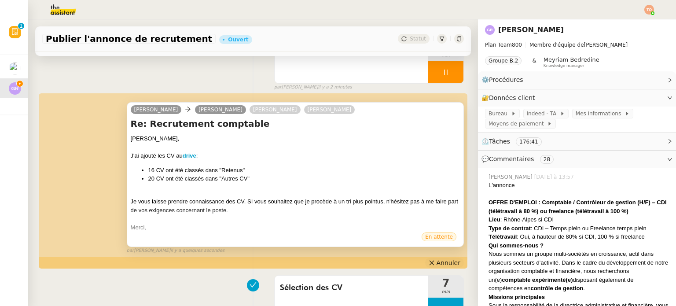
click at [437, 261] on span "Annuler" at bounding box center [449, 262] width 24 height 9
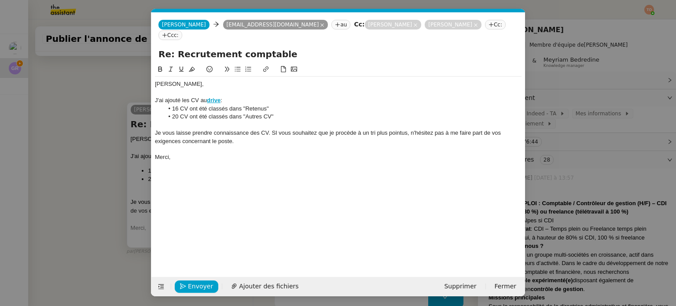
click at [327, 145] on div at bounding box center [338, 149] width 367 height 8
click at [271, 153] on div "Je reste à votre disposition si besoin." at bounding box center [338, 157] width 367 height 8
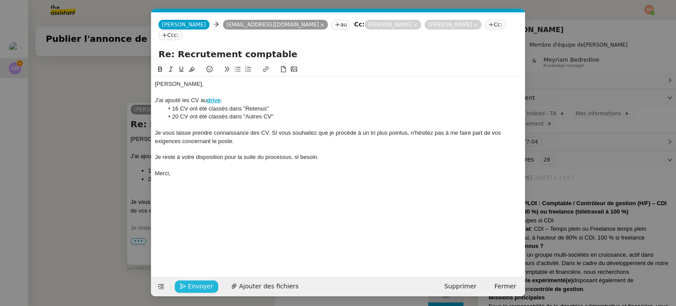
click at [210, 287] on button "Envoyer" at bounding box center [197, 286] width 44 height 12
click at [210, 287] on span "Confirmer l'envoi" at bounding box center [214, 286] width 53 height 10
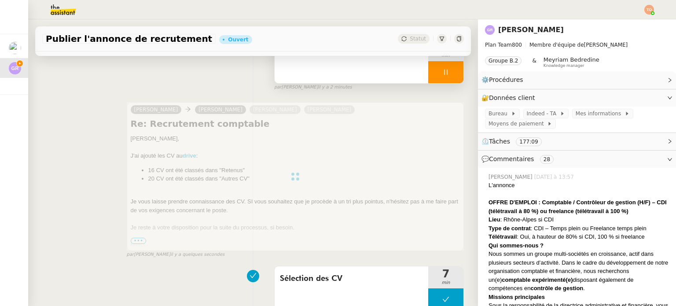
scroll to position [0, 0]
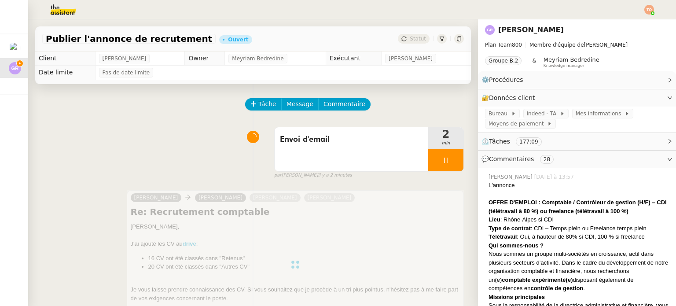
click at [437, 173] on div "par Tatyana O. il y a 2 minutes" at bounding box center [369, 175] width 190 height 7
click at [443, 167] on div at bounding box center [445, 160] width 35 height 22
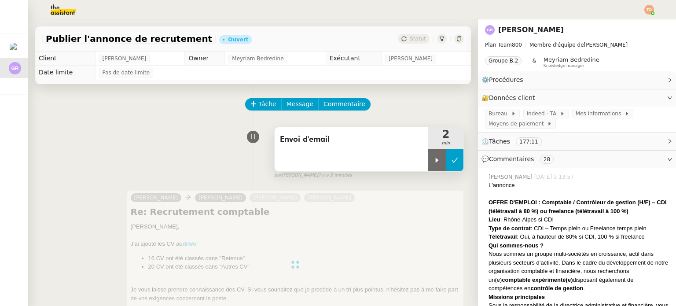
click at [446, 165] on button at bounding box center [455, 160] width 18 height 22
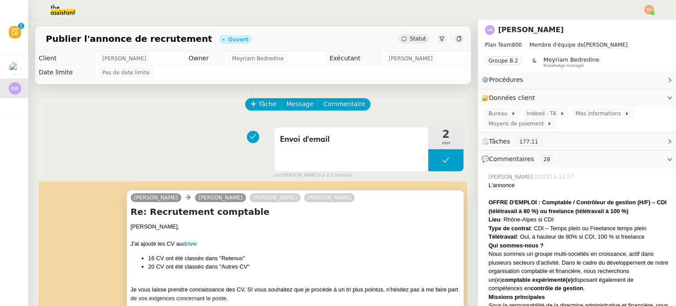
click at [410, 40] on span "Statut" at bounding box center [418, 39] width 16 height 6
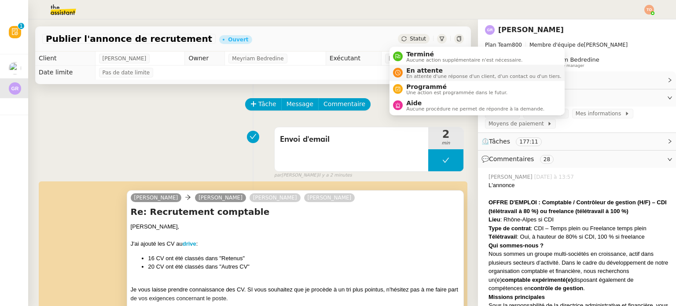
click at [424, 75] on span "En attente d'une réponse d'un client, d'un contact ou d'un tiers." at bounding box center [483, 76] width 155 height 5
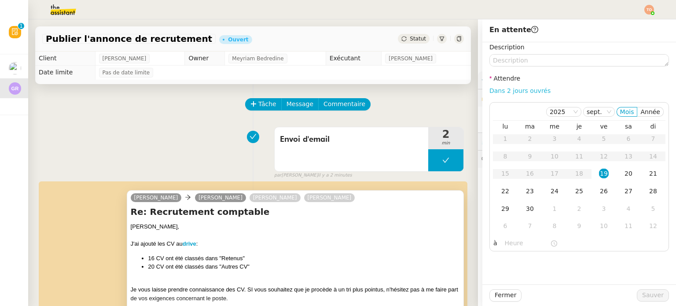
click at [505, 88] on link "Dans 2 jours ouvrés" at bounding box center [519, 90] width 61 height 7
type input "07:00"
click at [658, 299] on button "Sauver" at bounding box center [653, 295] width 32 height 12
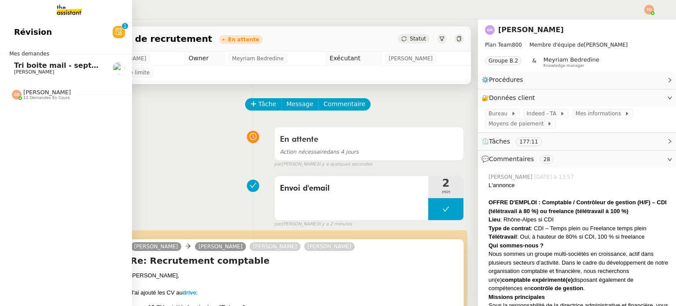
drag, startPoint x: 26, startPoint y: 68, endPoint x: 40, endPoint y: 71, distance: 14.3
click at [26, 68] on span "Tri boite mail - septembre 2025" at bounding box center [76, 65] width 125 height 8
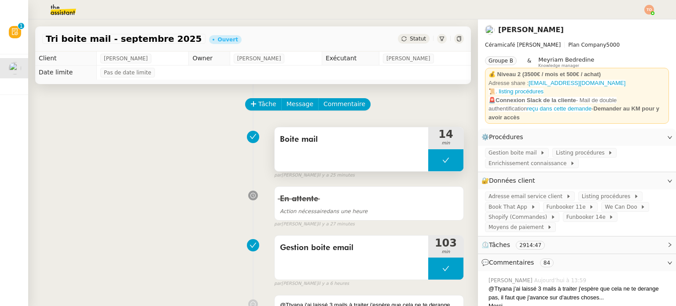
click at [428, 158] on button at bounding box center [445, 160] width 35 height 22
click at [426, 158] on icon at bounding box center [428, 160] width 7 height 7
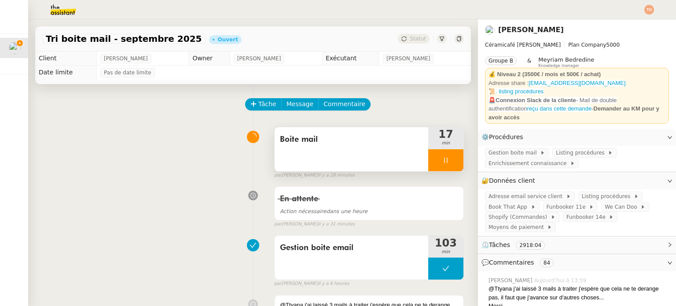
click at [433, 171] on div at bounding box center [445, 160] width 35 height 22
click at [446, 166] on button at bounding box center [455, 160] width 18 height 22
click at [428, 165] on button at bounding box center [445, 160] width 35 height 22
click at [428, 165] on div at bounding box center [437, 160] width 18 height 22
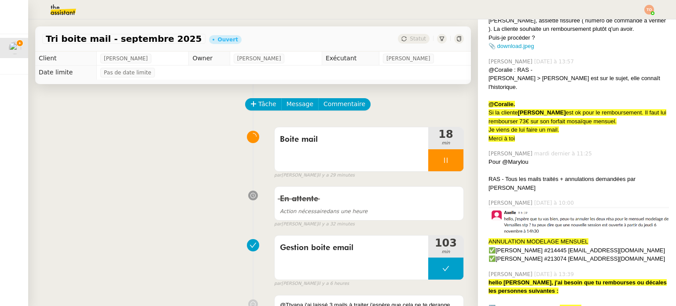
scroll to position [1452, 0]
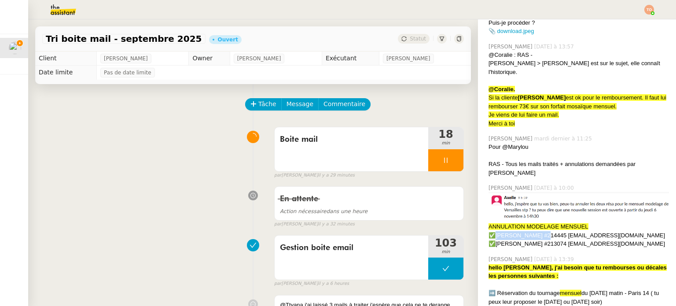
drag, startPoint x: 529, startPoint y: 206, endPoint x: 489, endPoint y: 209, distance: 39.8
click at [489, 231] on div "✅[PERSON_NAME] #214445 [EMAIL_ADDRESS][DOMAIN_NAME]" at bounding box center [579, 235] width 180 height 9
copy div "Caroline Guillot"
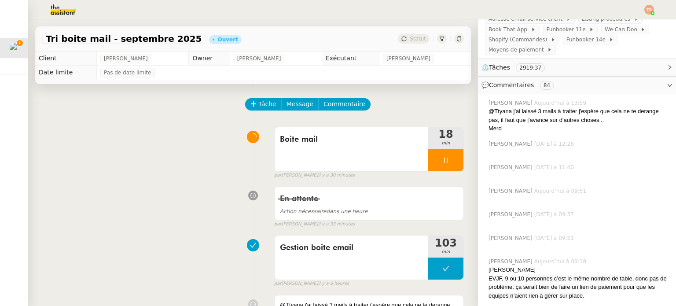
scroll to position [0, 0]
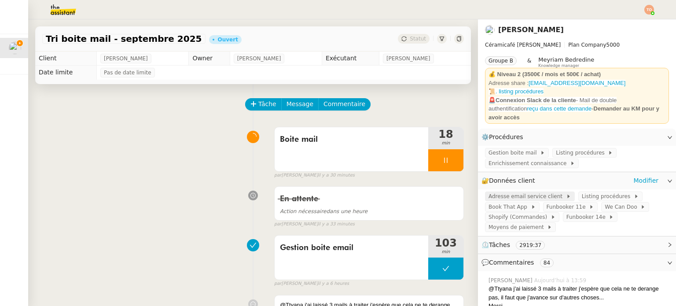
click at [523, 195] on span "Adresse email service client" at bounding box center [527, 196] width 77 height 9
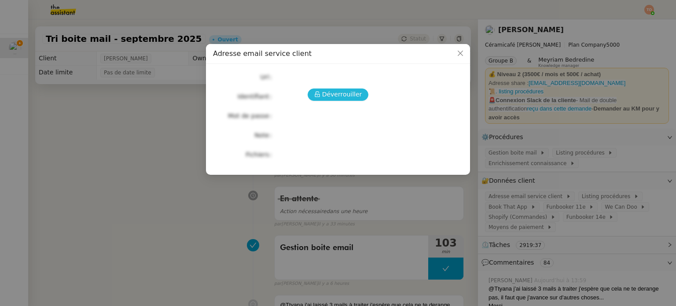
click at [331, 96] on span "Déverrouiller" at bounding box center [342, 94] width 40 height 10
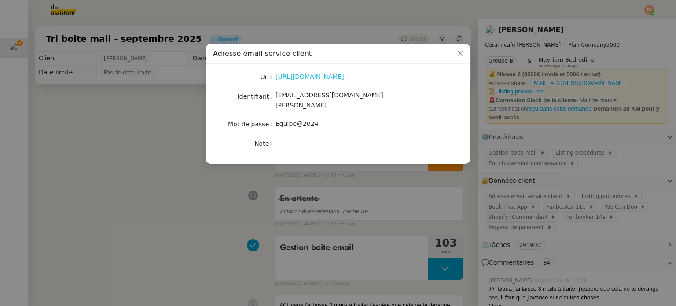
click at [335, 79] on link "[URL][DOMAIN_NAME]" at bounding box center [310, 76] width 69 height 7
click at [579, 154] on nz-modal-container "Adresse email service client Url [URL][DOMAIN_NAME] Identifiant [EMAIL_ADDRESS]…" at bounding box center [338, 153] width 676 height 306
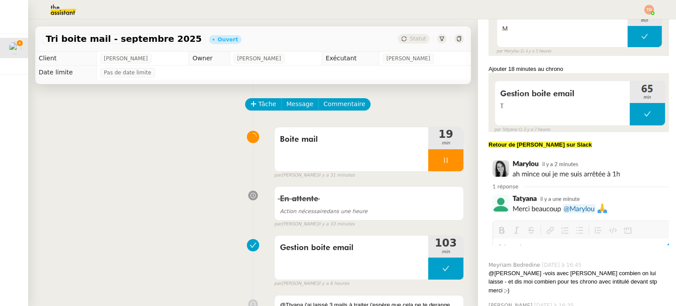
scroll to position [1408, 0]
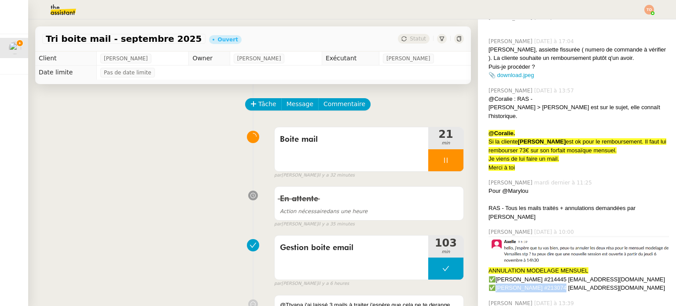
drag, startPoint x: 541, startPoint y: 259, endPoint x: 490, endPoint y: 259, distance: 51.5
click at [490, 283] on div "✅[PERSON_NAME] #213074 [EMAIL_ADDRESS][DOMAIN_NAME]" at bounding box center [579, 287] width 180 height 9
copy div "Justine Robert Faille"
drag, startPoint x: 567, startPoint y: 262, endPoint x: 626, endPoint y: 259, distance: 59.0
click at [626, 283] on div "✅[PERSON_NAME] #213074 [EMAIL_ADDRESS][DOMAIN_NAME]" at bounding box center [579, 287] width 180 height 9
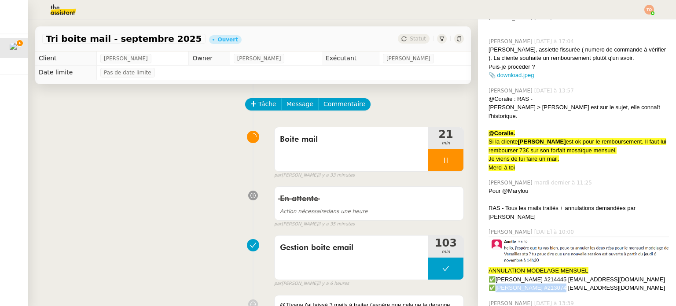
copy div "justineh.28@hotmail.fr"
click at [428, 162] on div at bounding box center [445, 160] width 35 height 22
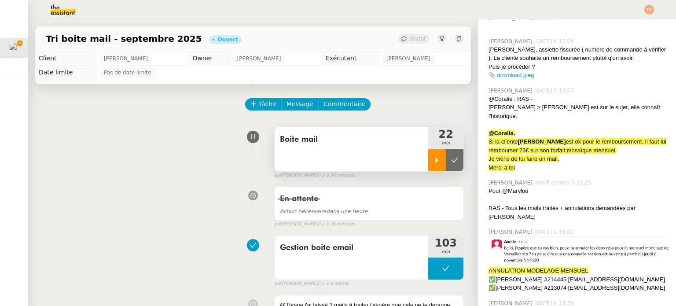
click at [451, 161] on icon at bounding box center [454, 160] width 7 height 7
click at [428, 158] on button at bounding box center [445, 160] width 35 height 22
click at [434, 161] on icon at bounding box center [437, 160] width 7 height 7
click at [448, 162] on div at bounding box center [445, 160] width 35 height 22
click at [624, 103] on div "[PERSON_NAME] > [PERSON_NAME] est sur le sujet, elle connaît l'historique." at bounding box center [579, 111] width 180 height 17
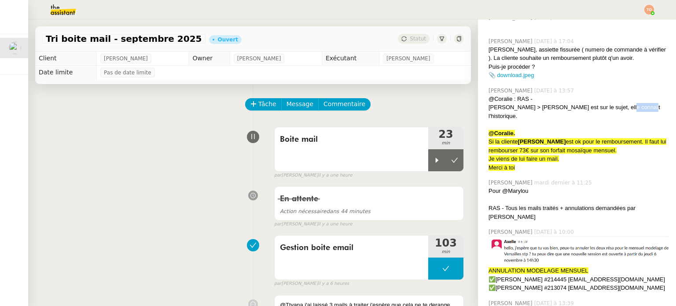
click at [624, 103] on div "[PERSON_NAME] > [PERSON_NAME] est sur le sujet, elle connaît l'historique." at bounding box center [579, 111] width 180 height 17
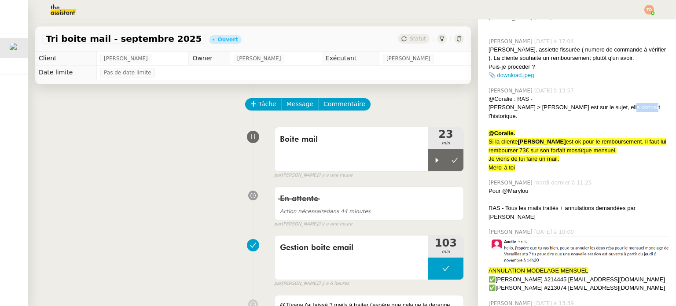
click at [624, 103] on div "[PERSON_NAME] > [PERSON_NAME] est sur le sujet, elle connaît l'historique." at bounding box center [579, 111] width 180 height 17
click at [567, 103] on div "[PERSON_NAME] > [PERSON_NAME] est sur le sujet, elle connaît l'historique." at bounding box center [579, 111] width 180 height 17
click at [588, 103] on div "[PERSON_NAME] > [PERSON_NAME] est sur le sujet, elle connaît l'historique." at bounding box center [579, 111] width 180 height 17
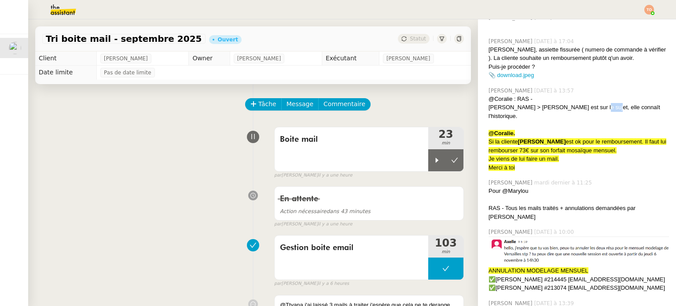
click at [588, 103] on div "[PERSON_NAME] > [PERSON_NAME] est sur le sujet, elle connaît l'historique." at bounding box center [579, 111] width 180 height 17
click at [428, 162] on div at bounding box center [437, 160] width 18 height 22
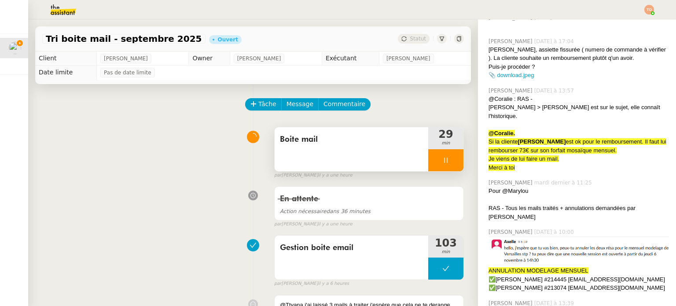
click at [428, 161] on div at bounding box center [445, 160] width 35 height 22
click at [451, 159] on icon at bounding box center [454, 160] width 7 height 7
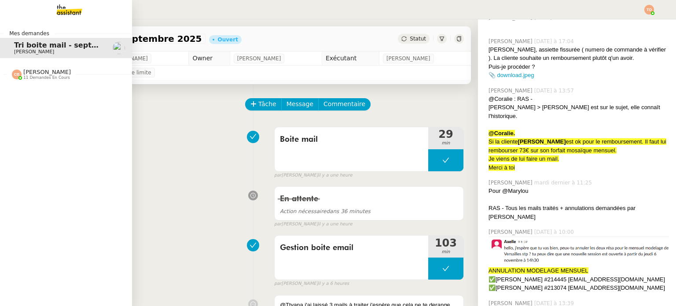
click at [23, 74] on span "[PERSON_NAME]" at bounding box center [47, 72] width 48 height 7
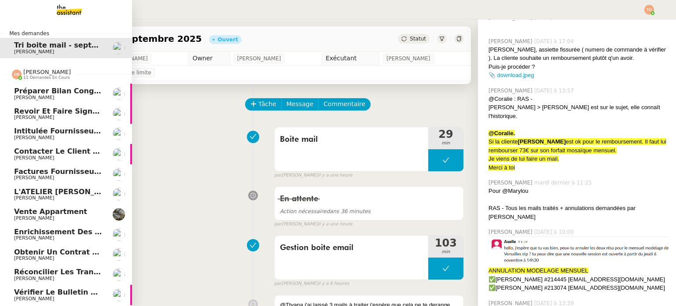
scroll to position [4, 0]
click at [18, 290] on span "Vérifier le bulletin de salaire d'août" at bounding box center [87, 292] width 146 height 8
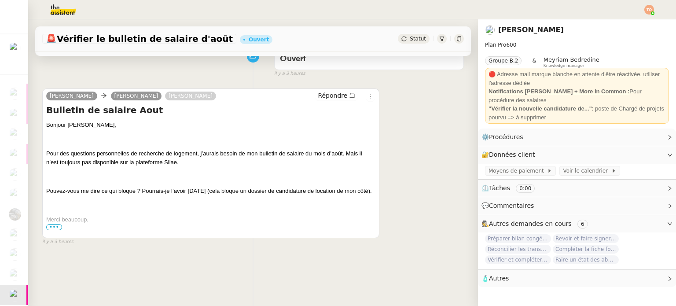
scroll to position [118, 0]
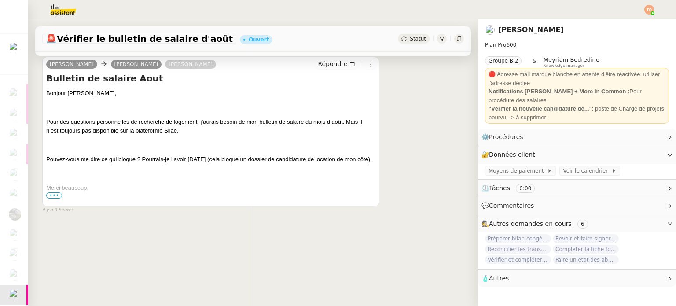
click at [57, 192] on span "•••" at bounding box center [54, 195] width 16 height 6
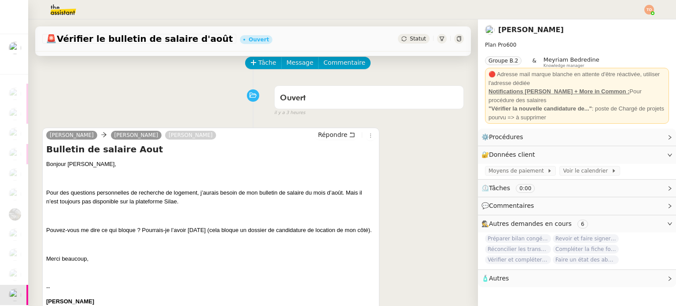
scroll to position [0, 0]
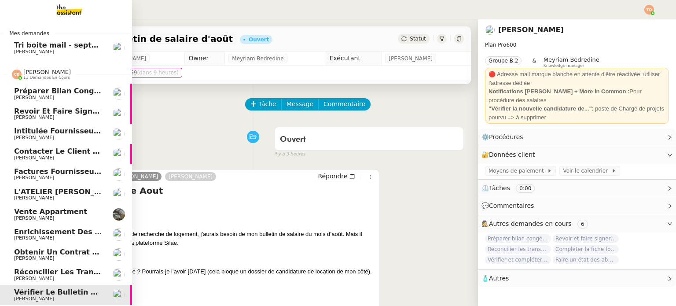
click at [30, 271] on span "Réconcilier les transactions bancaires d'août 2025" at bounding box center [116, 272] width 204 height 8
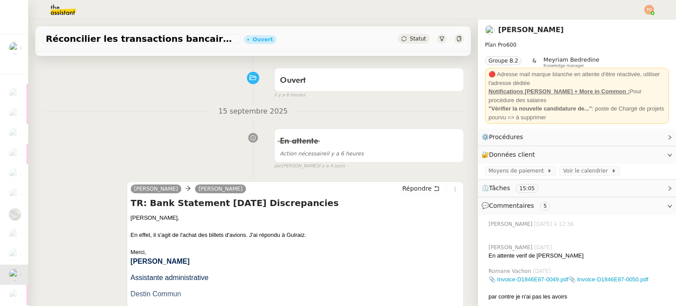
scroll to position [44, 0]
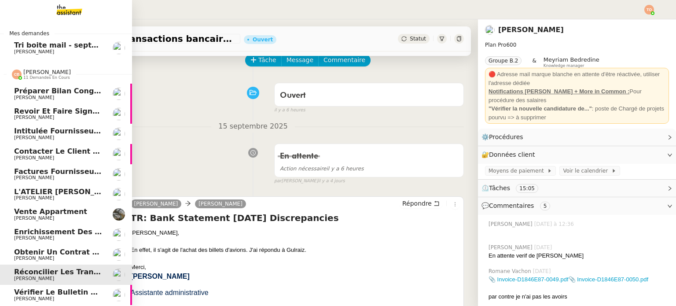
click at [50, 257] on span "[PERSON_NAME]" at bounding box center [58, 258] width 89 height 5
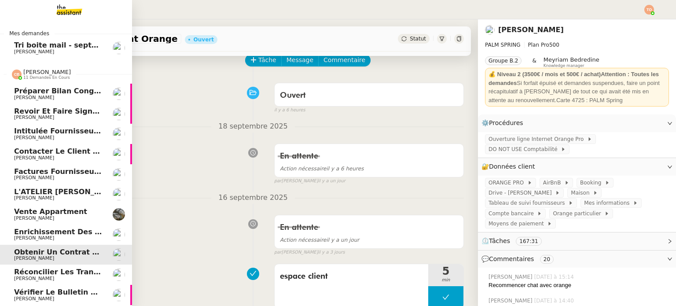
click at [58, 204] on link "Vente appartment Isabelle Faure" at bounding box center [66, 214] width 132 height 20
